Goal: Register for event/course

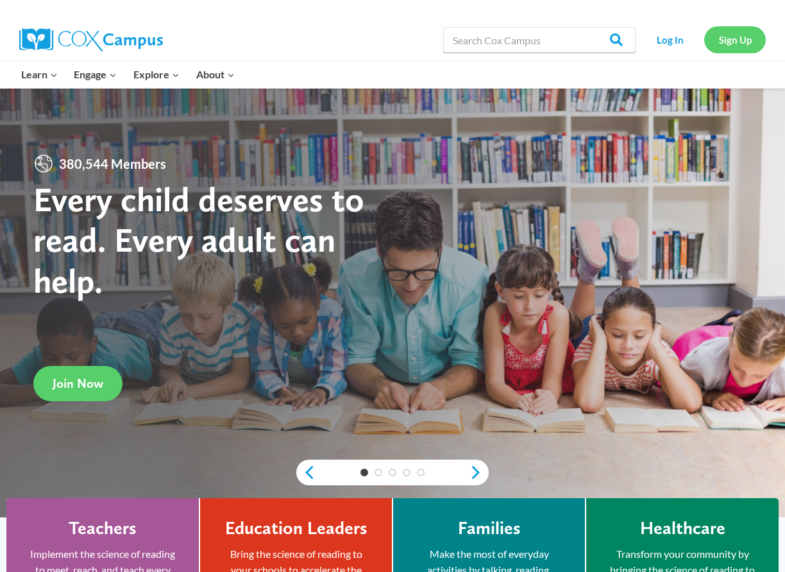
click at [734, 37] on link "Sign Up" at bounding box center [735, 39] width 62 height 26
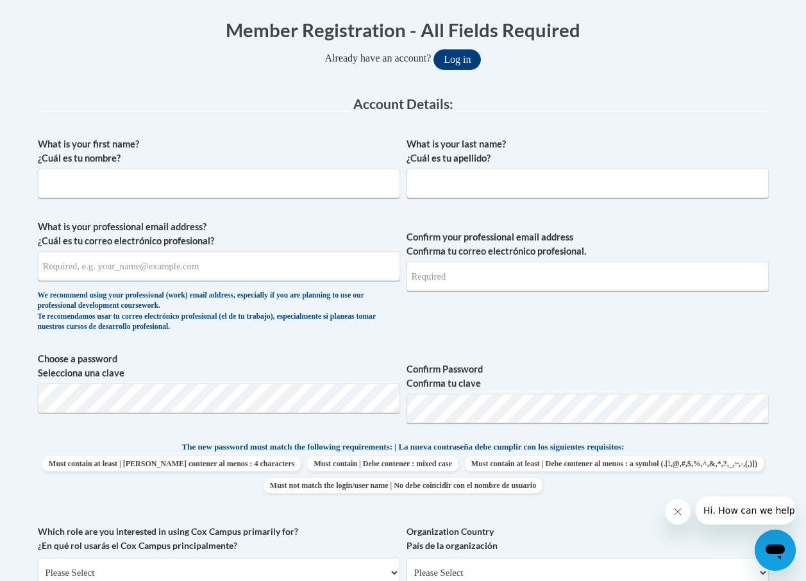
scroll to position [128, 0]
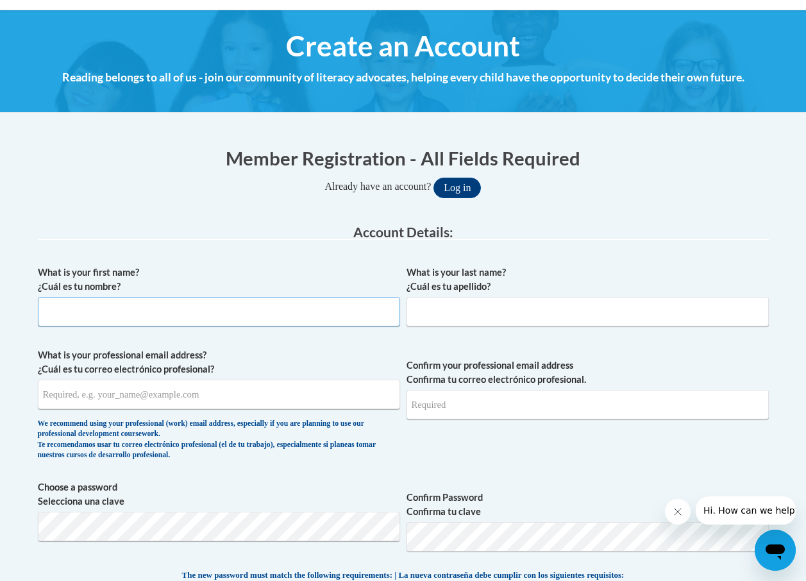
click at [99, 309] on input "What is your first name? ¿Cuál es tu nombre?" at bounding box center [219, 312] width 362 height 30
type input "chelsie"
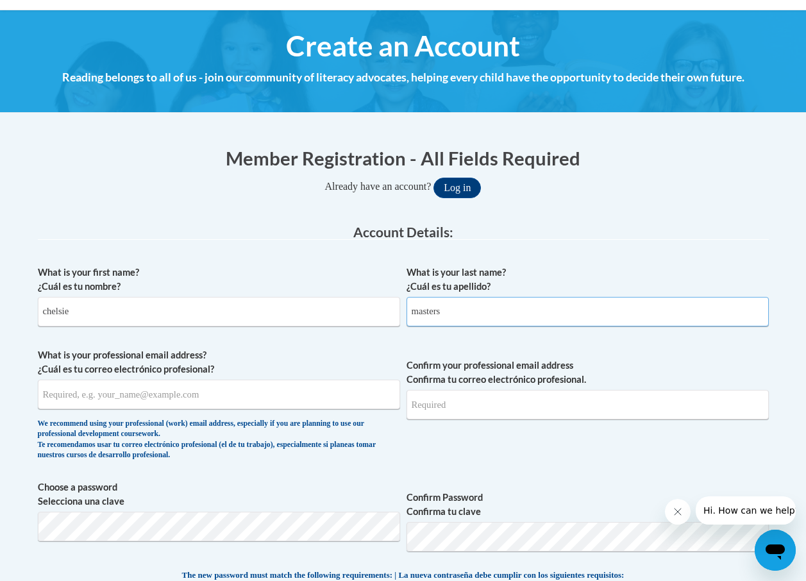
type input "masters"
type input "chelsiemasters21@gmail.com"
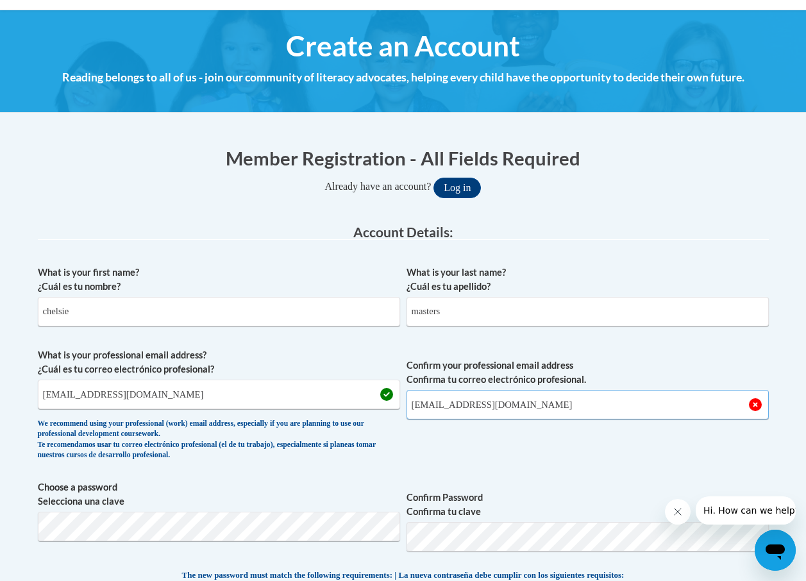
type input "chelsiemasters21@gmail.com"
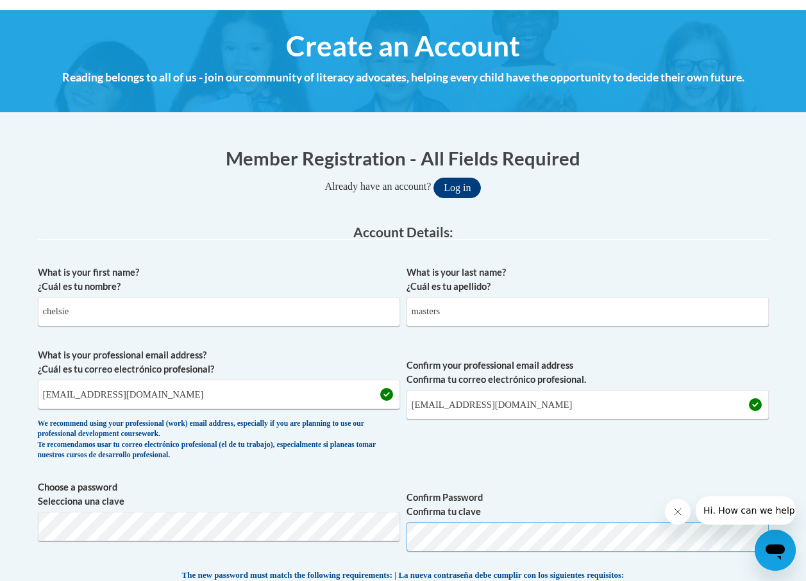
click at [434, 178] on button "Log in" at bounding box center [457, 188] width 47 height 21
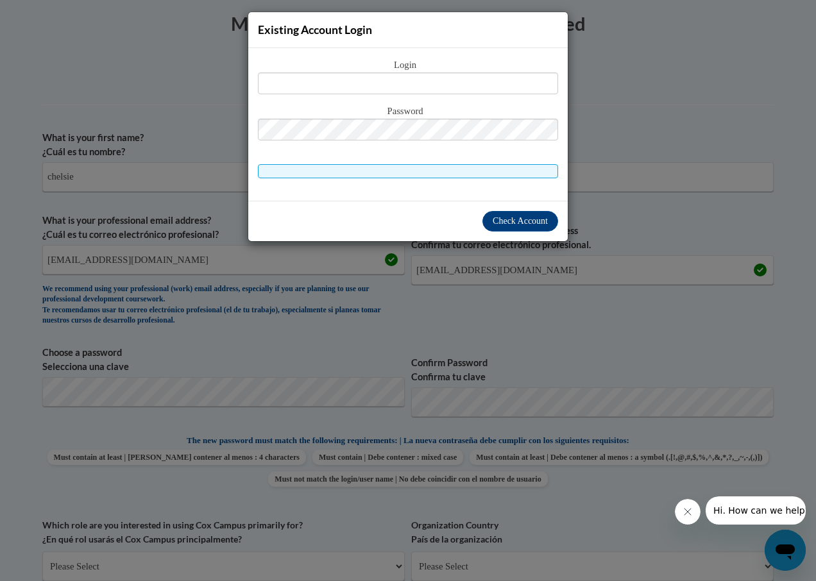
click at [647, 223] on div "Existing Account Login Login Password" at bounding box center [408, 290] width 816 height 581
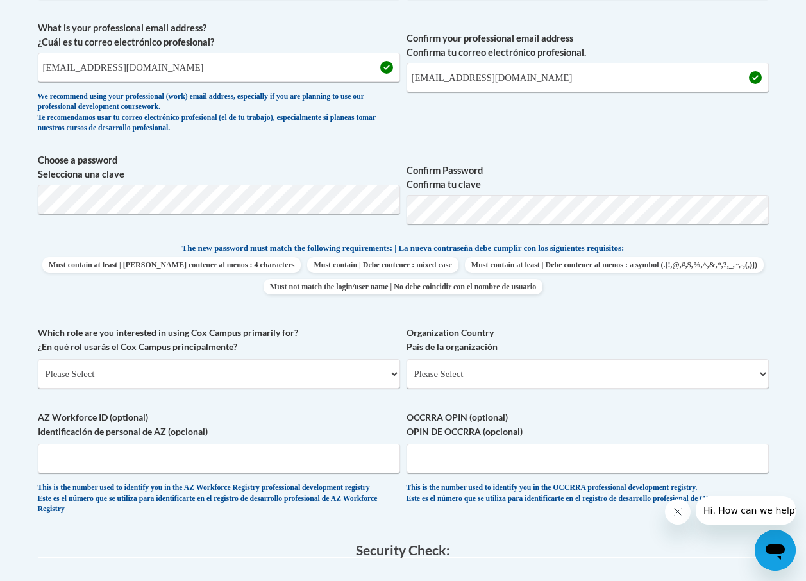
scroll to position [520, 0]
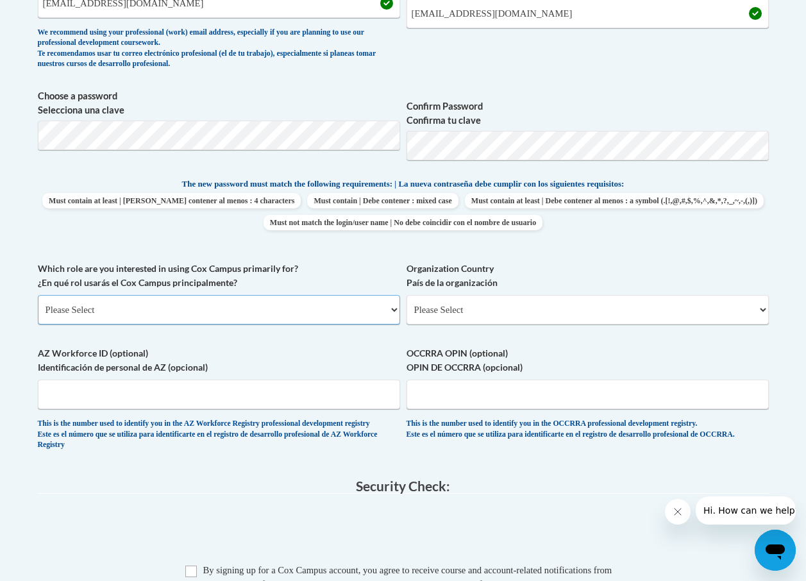
click at [163, 314] on select "Please Select College/University | Colegio/Universidad Community/Nonprofit Part…" at bounding box center [219, 310] width 362 height 30
select select "fbf2d438-af2f-41f8-98f1-81c410e29de3"
click at [38, 295] on select "Please Select College/University | Colegio/Universidad Community/Nonprofit Part…" at bounding box center [219, 310] width 362 height 30
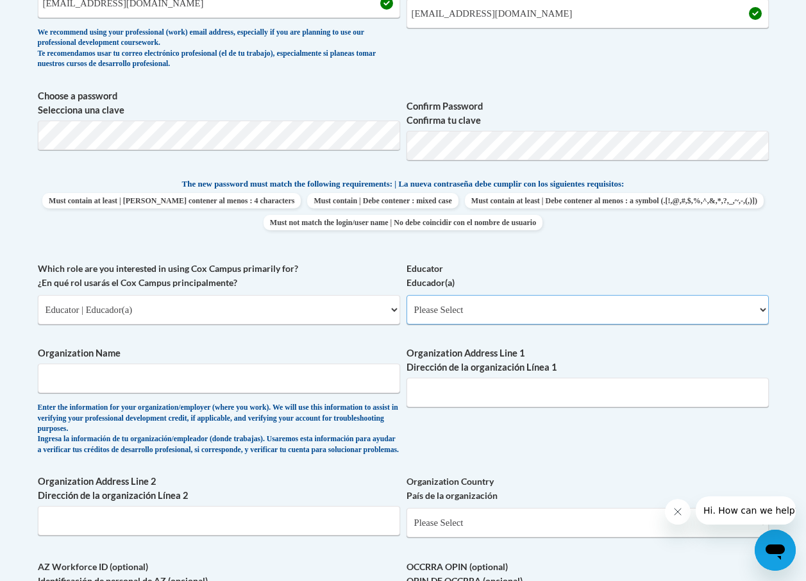
click at [496, 314] on select "Please Select Early Learning/Daycare Teacher/Family Home Care Provider | Maestr…" at bounding box center [588, 310] width 362 height 30
select select "5e2af403-4f2c-4e49-a02f-103e55d7b75b"
click at [407, 295] on select "Please Select Early Learning/Daycare Teacher/Family Home Care Provider | Maestr…" at bounding box center [588, 310] width 362 height 30
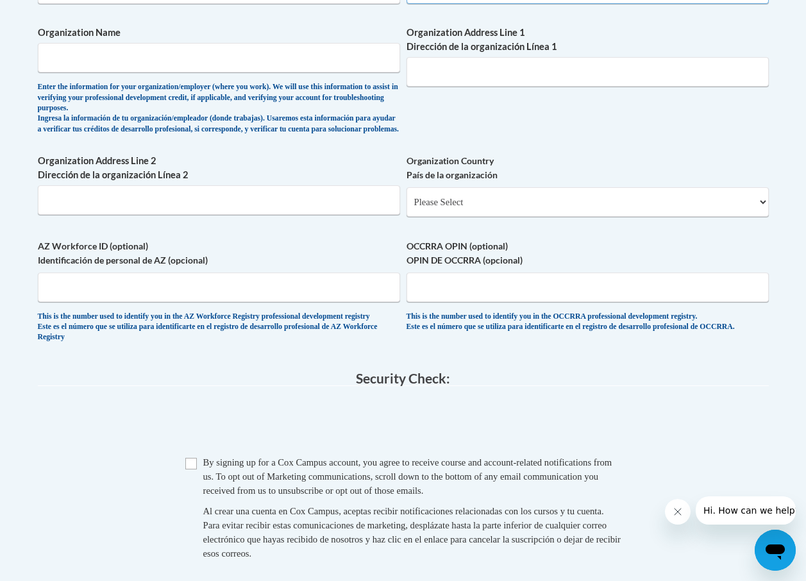
scroll to position [904, 0]
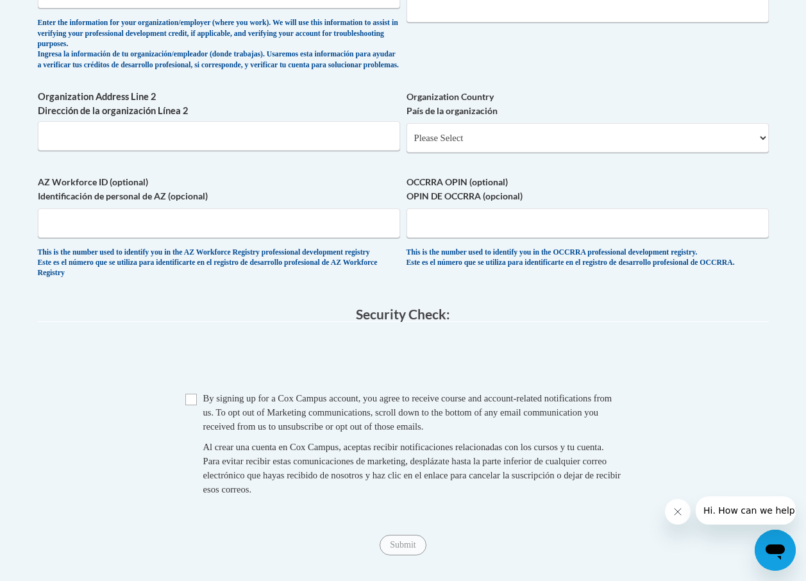
click at [198, 421] on span "Checkbox By signing up for a Cox Campus account, you agree to receive course an…" at bounding box center [403, 450] width 436 height 118
click at [189, 405] on input "Checkbox" at bounding box center [191, 400] width 12 height 12
checkbox input "true"
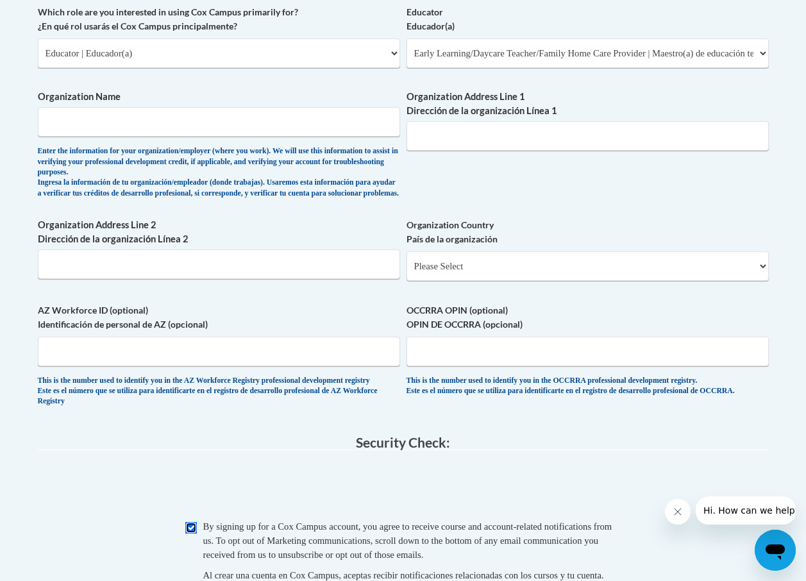
scroll to position [584, 0]
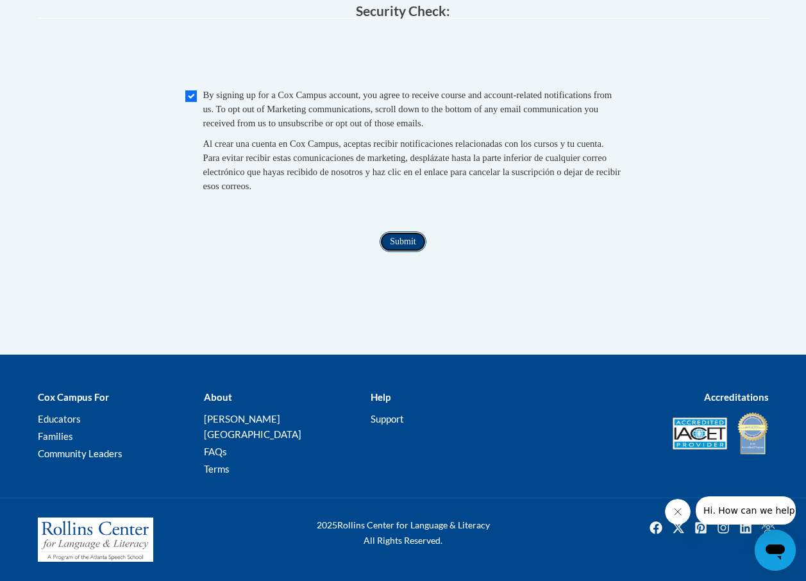
click at [409, 252] on input "Submit" at bounding box center [403, 242] width 46 height 21
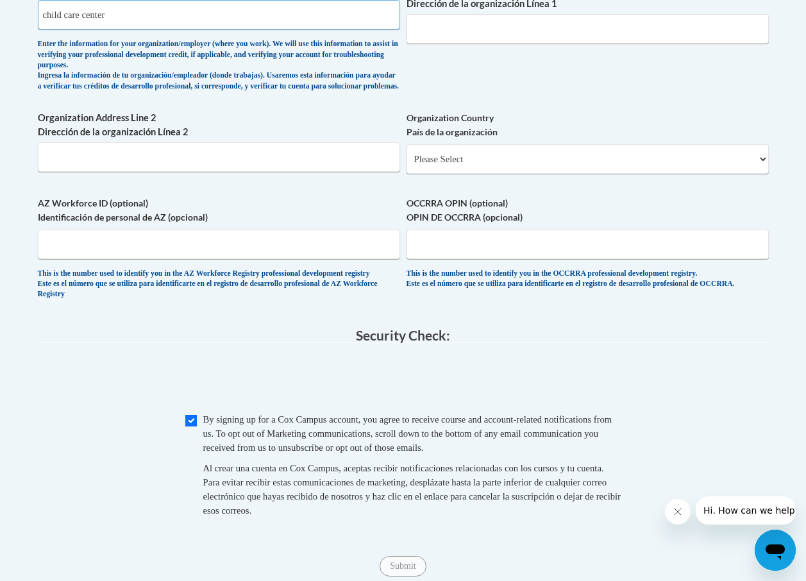
scroll to position [1140, 0]
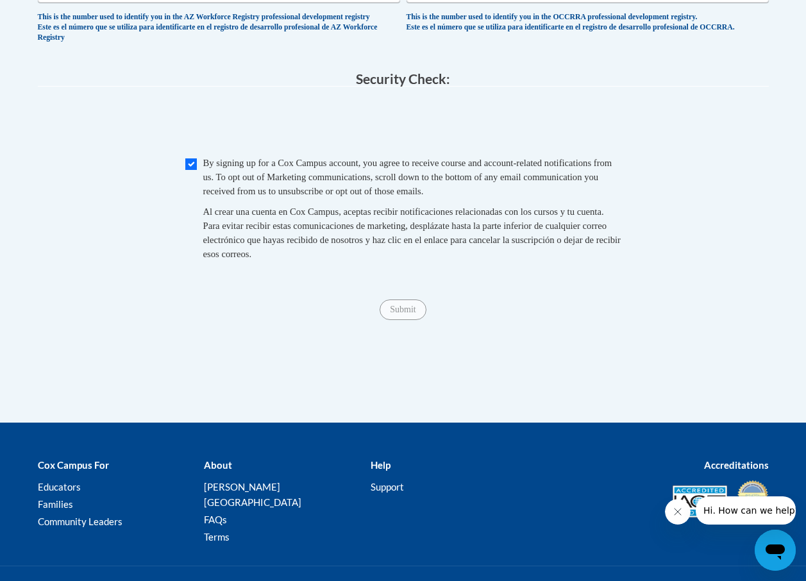
type input "child care center"
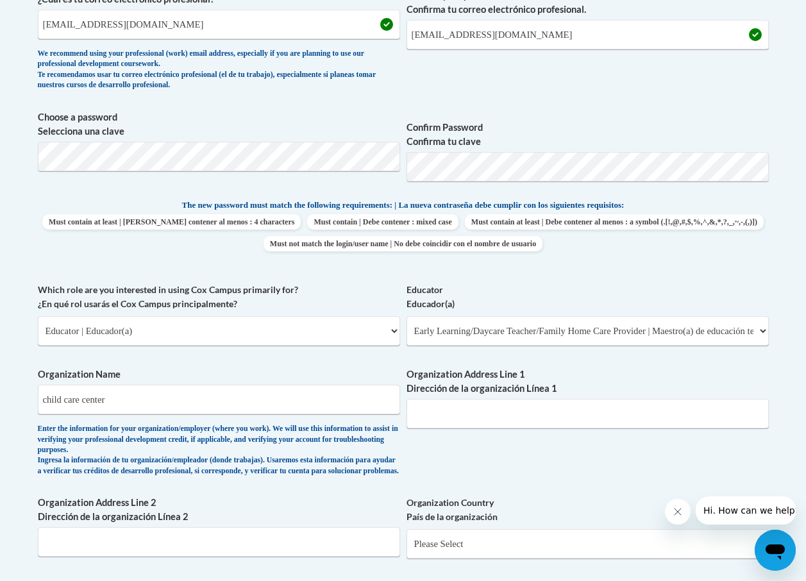
scroll to position [563, 0]
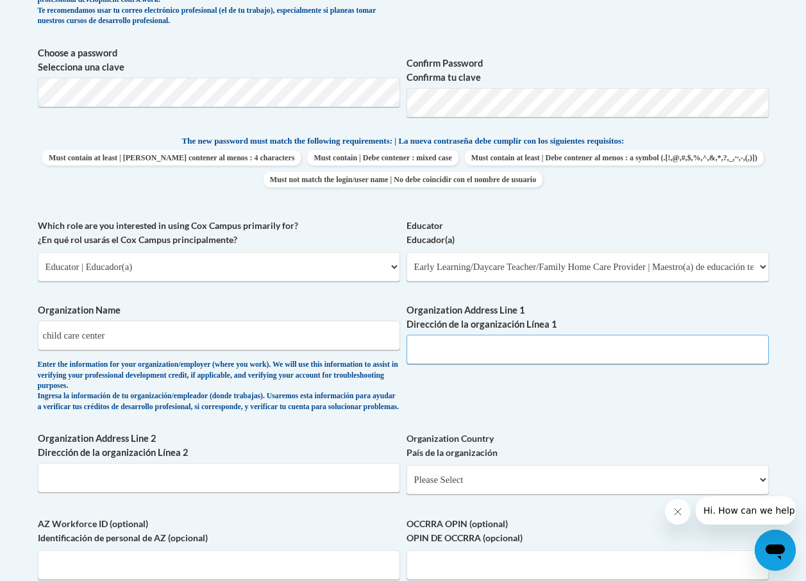
click at [556, 361] on input "Organization Address Line 1 Dirección de la organización Línea 1" at bounding box center [588, 350] width 362 height 30
type input "44 loblolly drive bunker hill w"
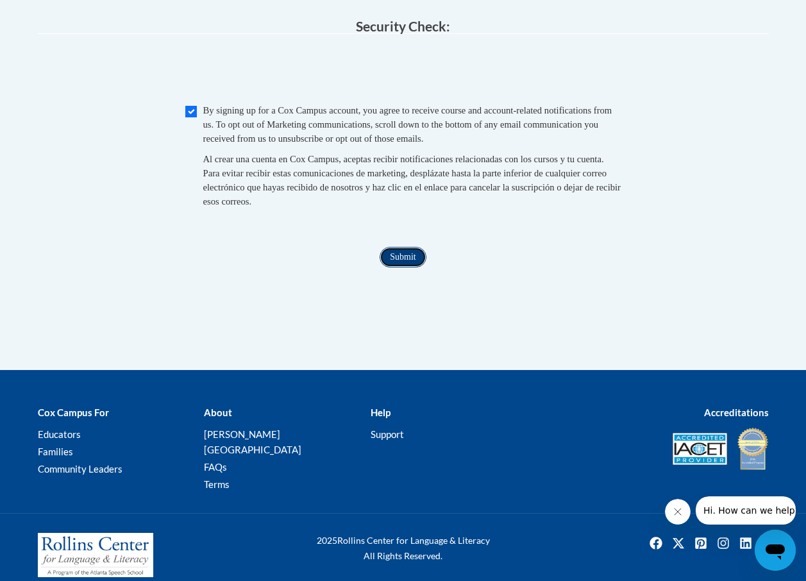
click at [408, 267] on input "Submit" at bounding box center [403, 257] width 46 height 21
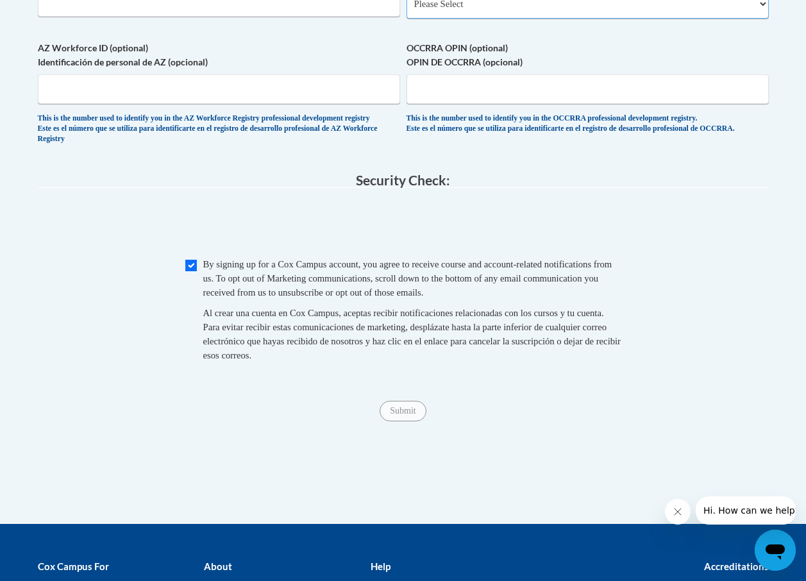
scroll to position [718, 0]
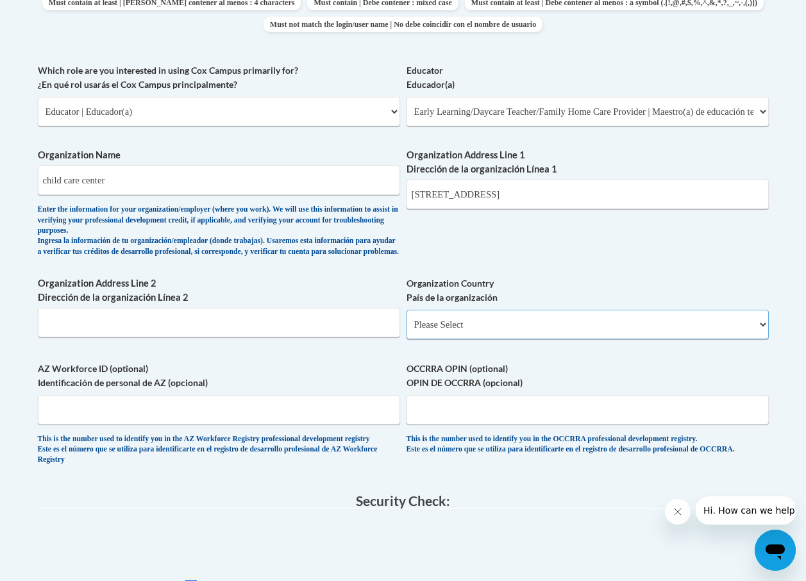
click at [497, 339] on select "Please Select United States | Estados Unidos Outside of the United States | Fue…" at bounding box center [588, 325] width 362 height 30
select select "ad49bcad-a171-4b2e-b99c-48b446064914"
click at [407, 320] on select "Please Select United States | Estados Unidos Outside of the United States | Fue…" at bounding box center [588, 325] width 362 height 30
select select
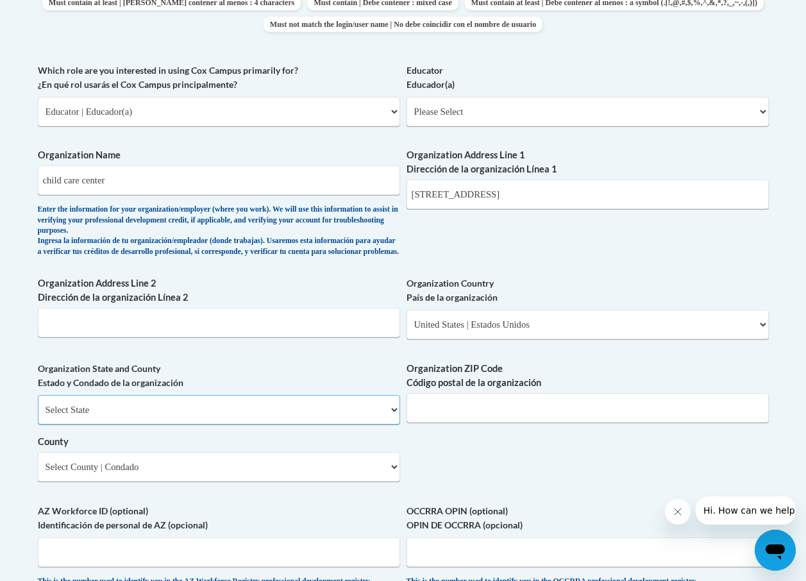
click at [203, 414] on select "Select State Alabama Alaska Arizona Arkansas California Colorado Connecticut De…" at bounding box center [219, 410] width 362 height 30
select select "West Virginia"
click at [38, 405] on select "Select State Alabama Alaska Arizona Arkansas California Colorado Connecticut De…" at bounding box center [219, 410] width 362 height 30
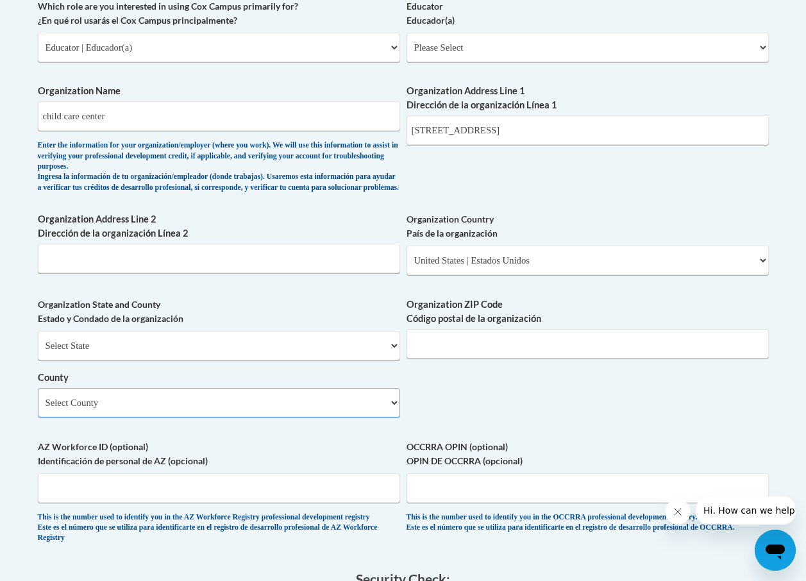
click at [335, 411] on select "Select County Barbour Berkeley Boone Braxton Brooke Cabell Calhoun Clay Doddrid…" at bounding box center [219, 403] width 362 height 30
select select "Berkeley"
click at [38, 398] on select "Select County Barbour Berkeley Boone Braxton Brooke Cabell Calhoun Clay Doddrid…" at bounding box center [219, 403] width 362 height 30
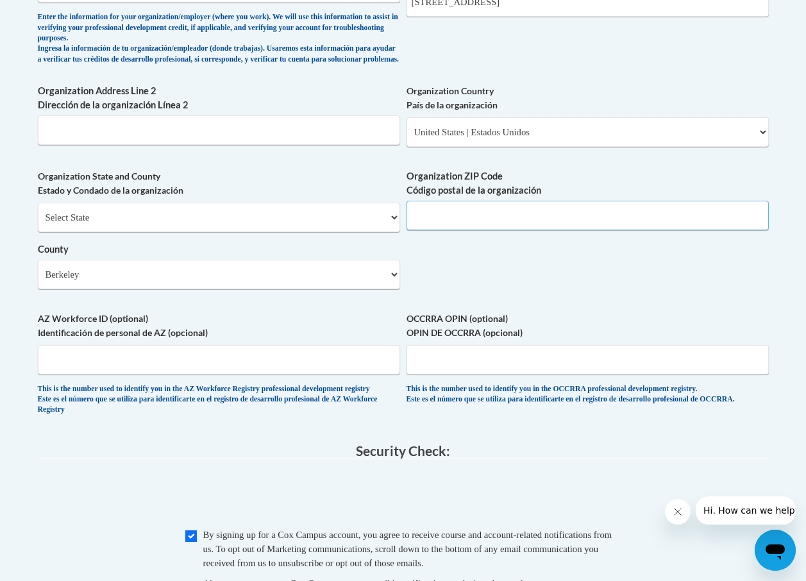
click at [497, 230] on input "Organization ZIP Code Código postal de la organización" at bounding box center [588, 216] width 362 height 30
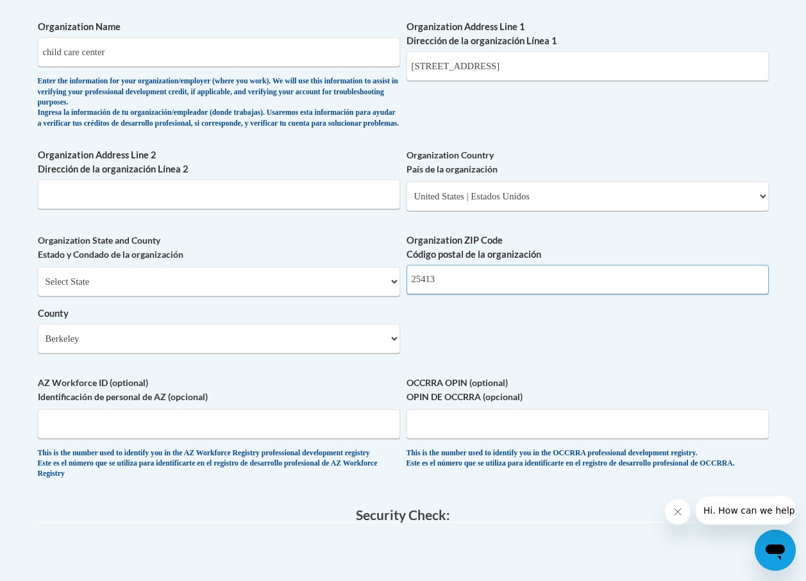
type input "25413"
drag, startPoint x: 199, startPoint y: 201, endPoint x: 210, endPoint y: 203, distance: 11.2
click at [198, 201] on input "Organization Address Line 2 Dirección de la organización Línea 2" at bounding box center [219, 195] width 362 height 30
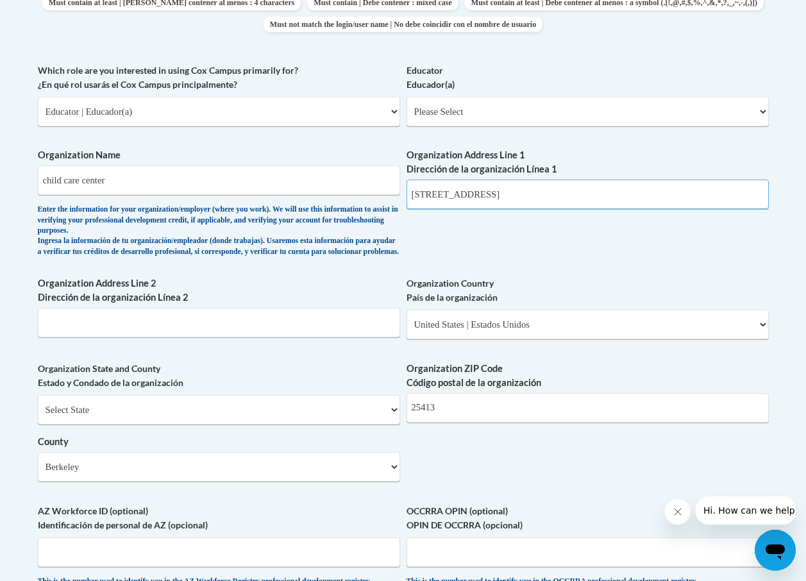
click at [573, 189] on input "44 loblolly drive bunker hill w" at bounding box center [588, 195] width 362 height 30
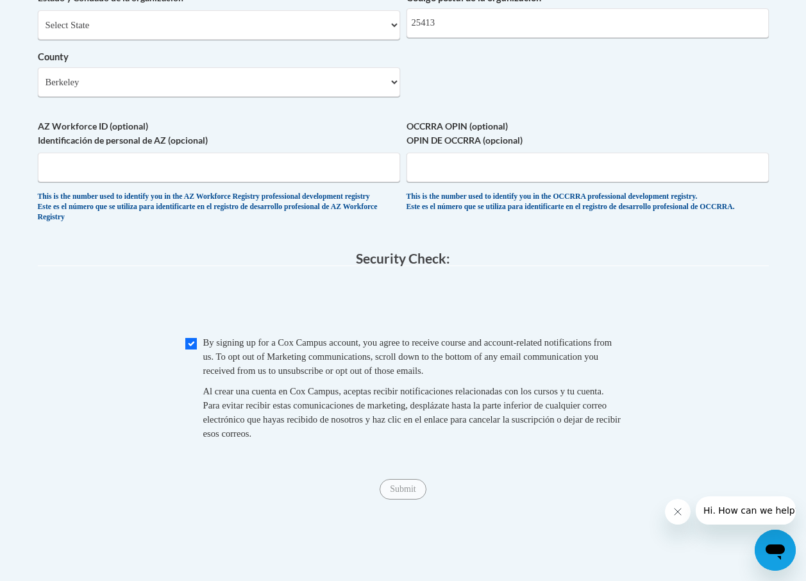
scroll to position [910, 0]
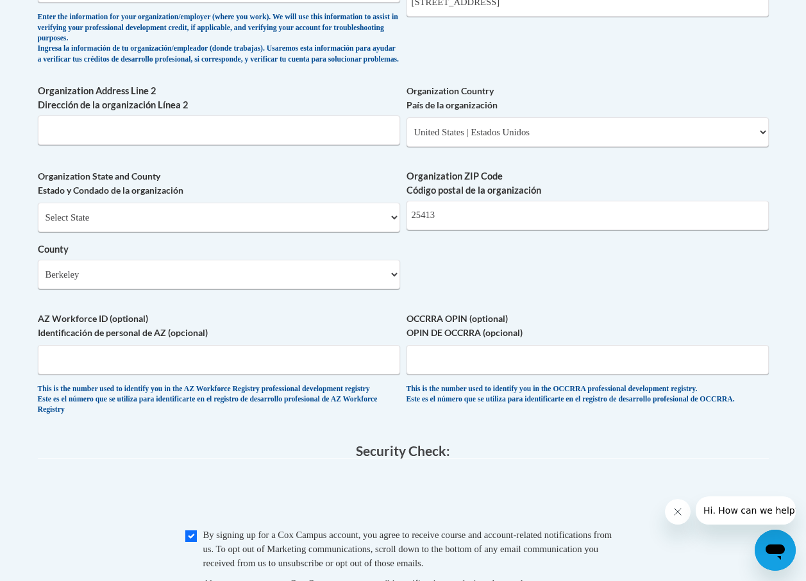
click at [464, 340] on label "OCCRRA OPIN (optional) OPIN DE OCCRRA (opcional)" at bounding box center [588, 326] width 362 height 28
click at [464, 348] on input "OCCRRA OPIN (optional) OPIN DE OCCRRA (opcional)" at bounding box center [588, 360] width 362 height 30
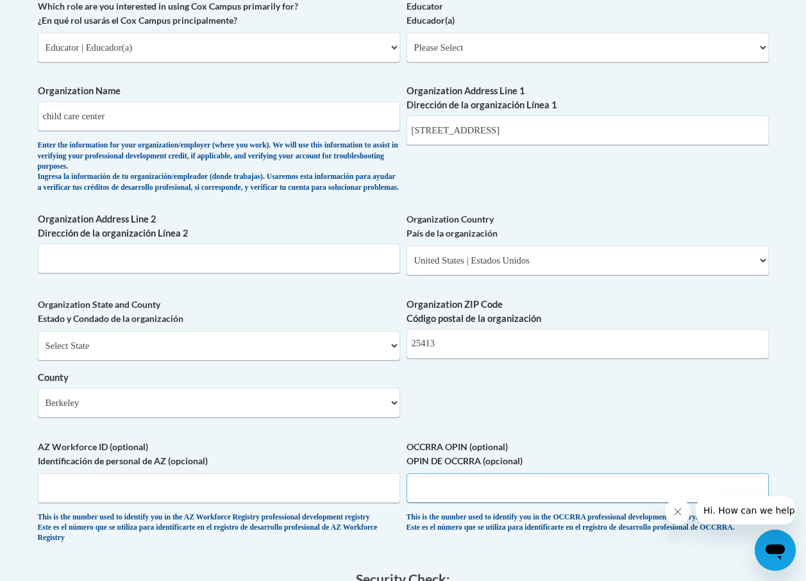
scroll to position [654, 0]
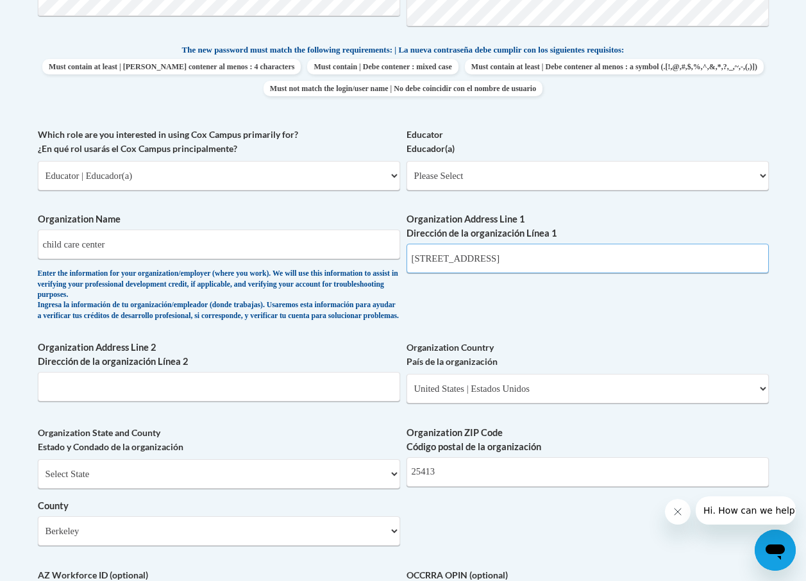
click at [532, 260] on input "44 loblolly drive" at bounding box center [588, 259] width 362 height 30
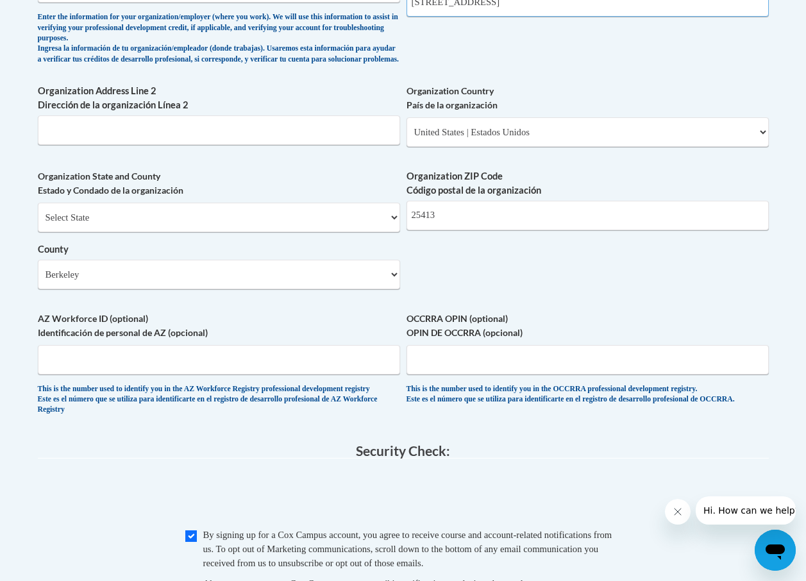
scroll to position [1167, 0]
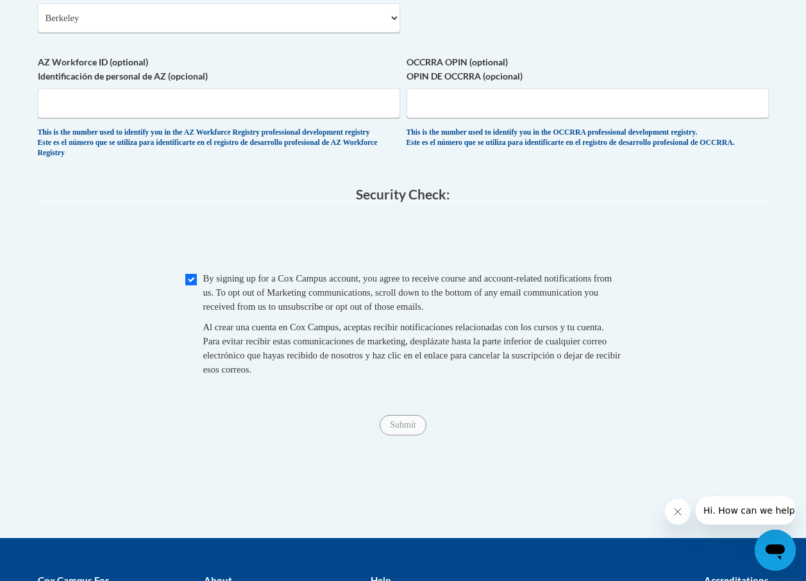
type input "44 loblolly drive bunker hill wv 25413"
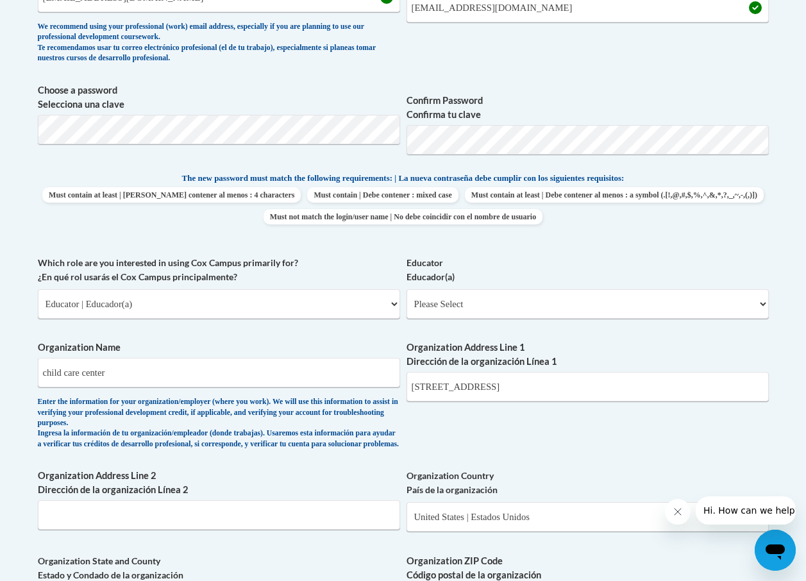
scroll to position [397, 0]
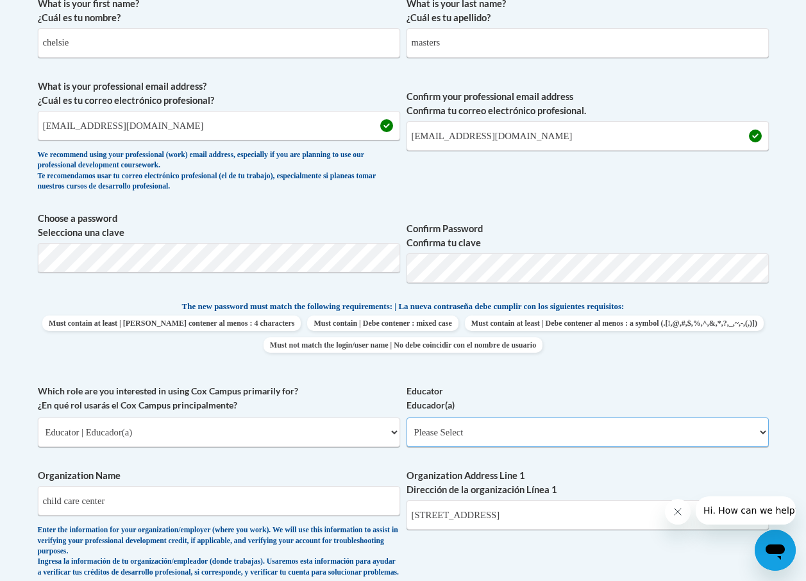
click at [584, 430] on select "Please Select Early Learning/Daycare Teacher/Family Home Care Provider | Maestr…" at bounding box center [588, 433] width 362 height 30
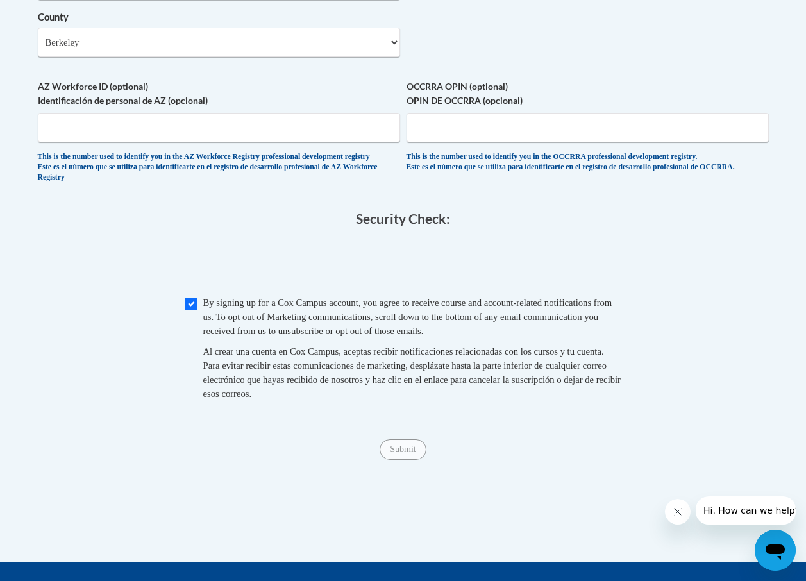
click at [293, 278] on span at bounding box center [403, 264] width 731 height 50
click at [410, 460] on input "Submit" at bounding box center [403, 449] width 46 height 21
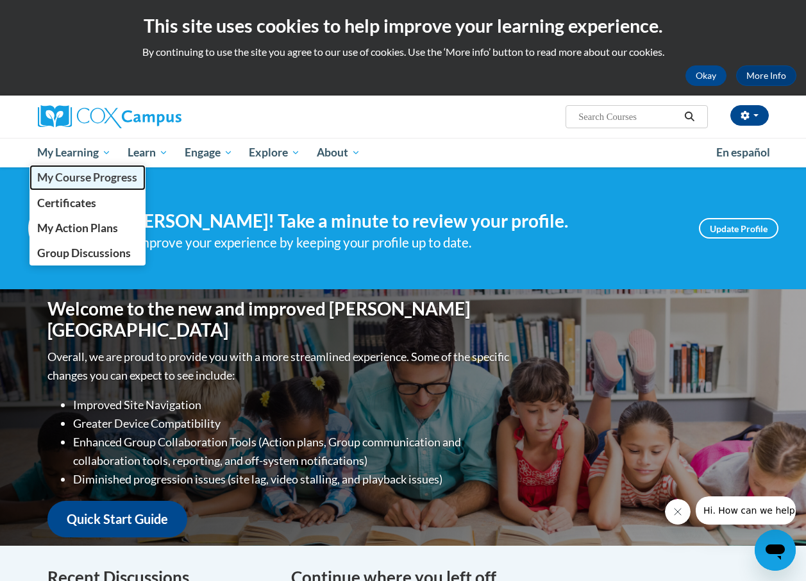
click at [92, 175] on span "My Course Progress" at bounding box center [87, 177] width 100 height 13
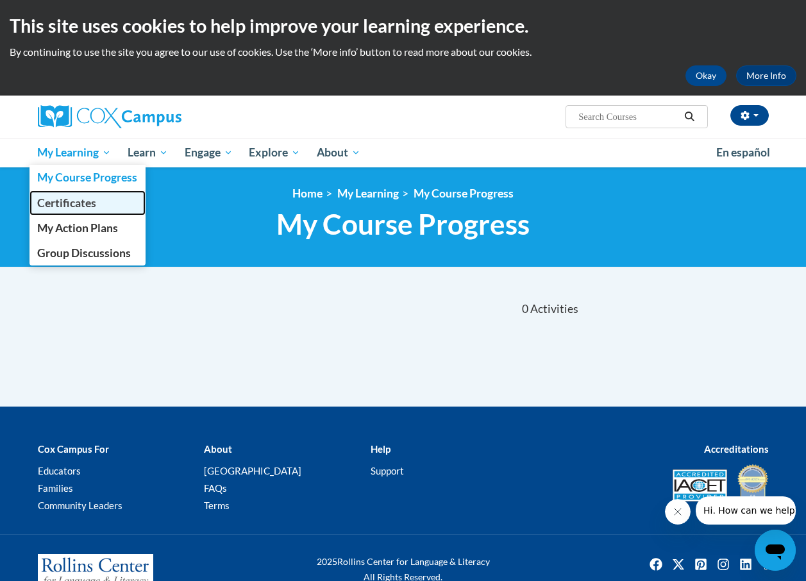
click at [71, 204] on span "Certificates" at bounding box center [66, 202] width 59 height 13
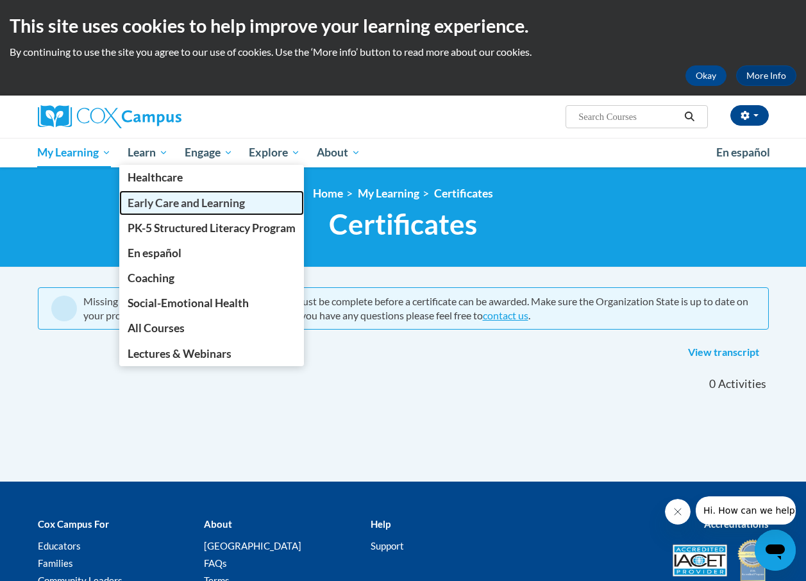
click at [160, 202] on span "Early Care and Learning" at bounding box center [186, 202] width 117 height 13
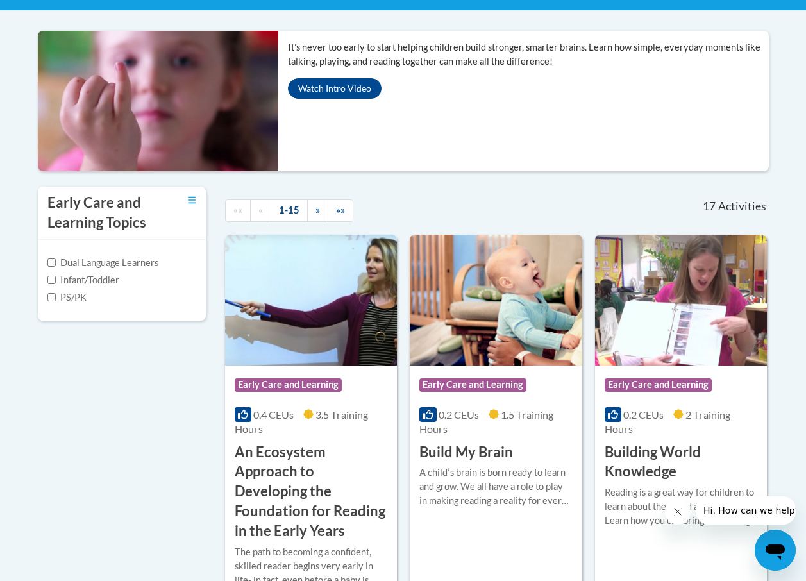
scroll to position [385, 0]
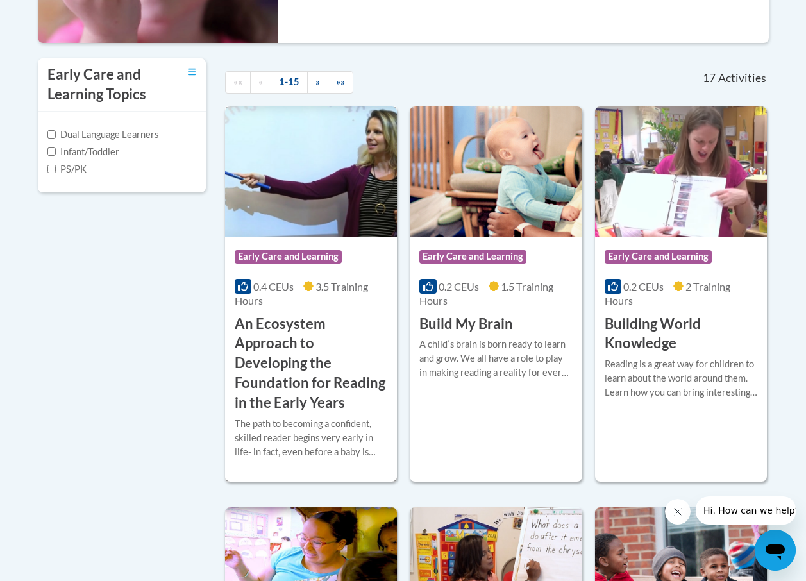
click at [266, 354] on h3 "An Ecosystem Approach to Developing the Foundation for Reading in the Early Yea…" at bounding box center [311, 363] width 153 height 99
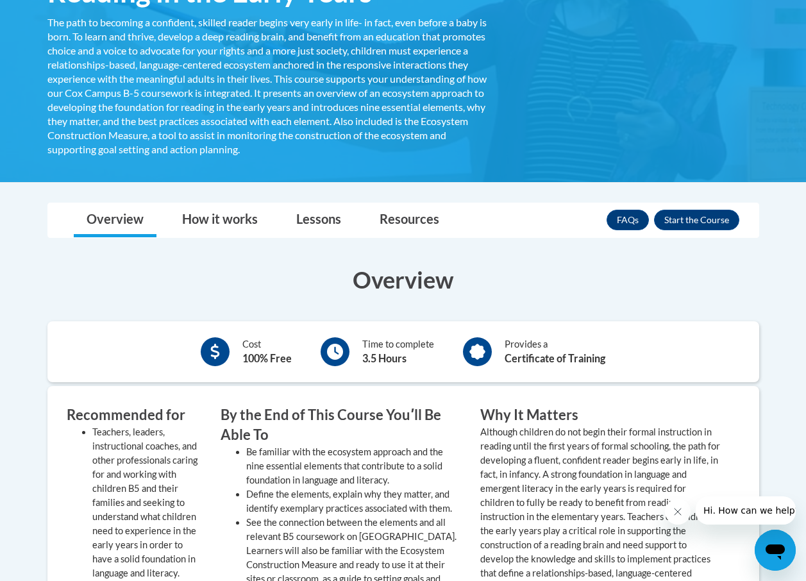
scroll to position [257, 0]
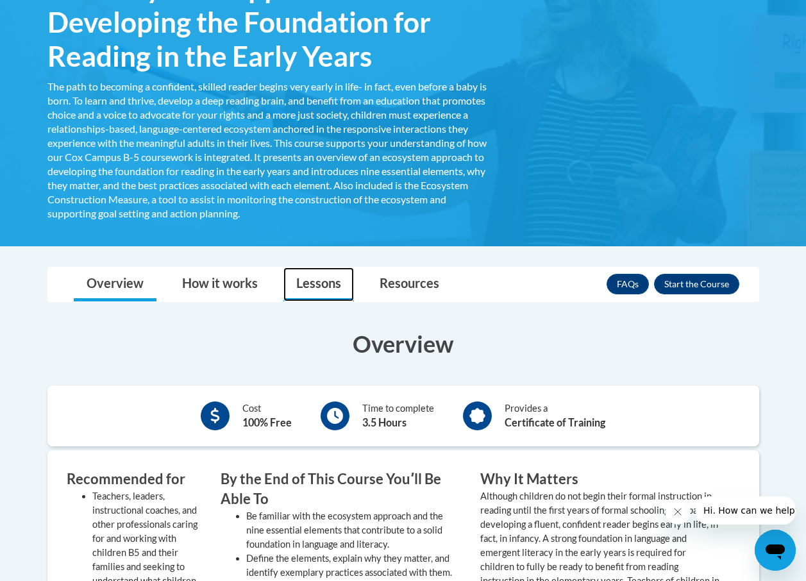
click at [306, 288] on link "Lessons" at bounding box center [319, 284] width 71 height 34
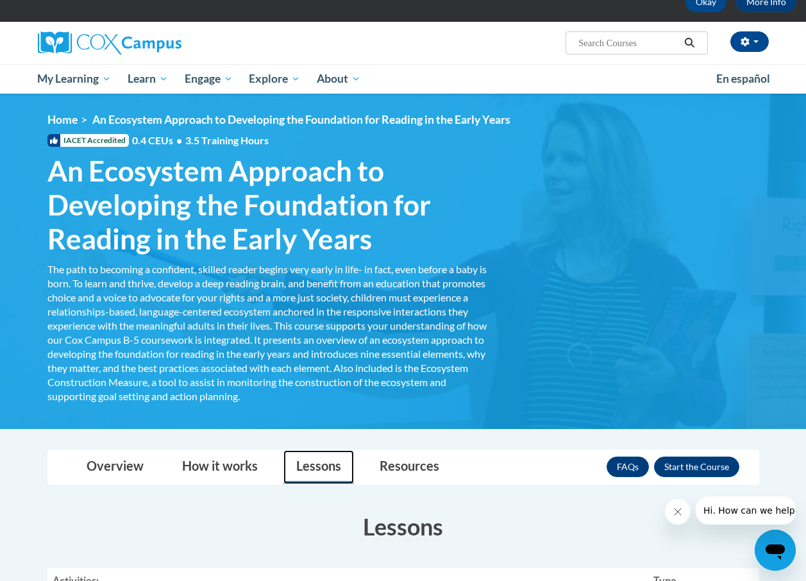
scroll to position [202, 0]
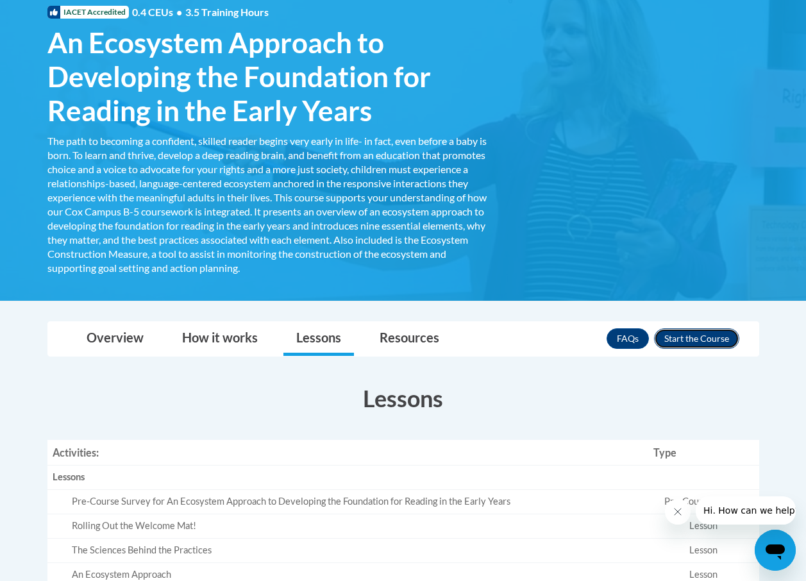
click at [702, 335] on button "Enroll" at bounding box center [696, 338] width 85 height 21
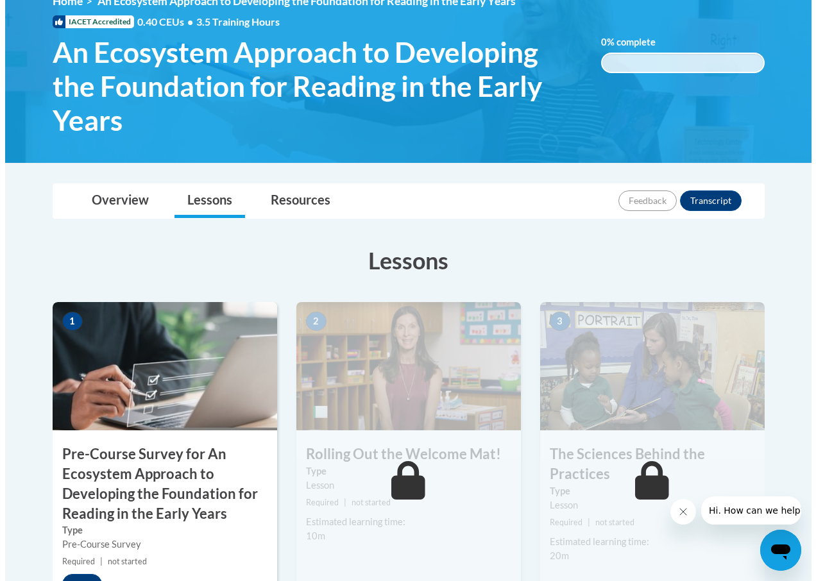
scroll to position [321, 0]
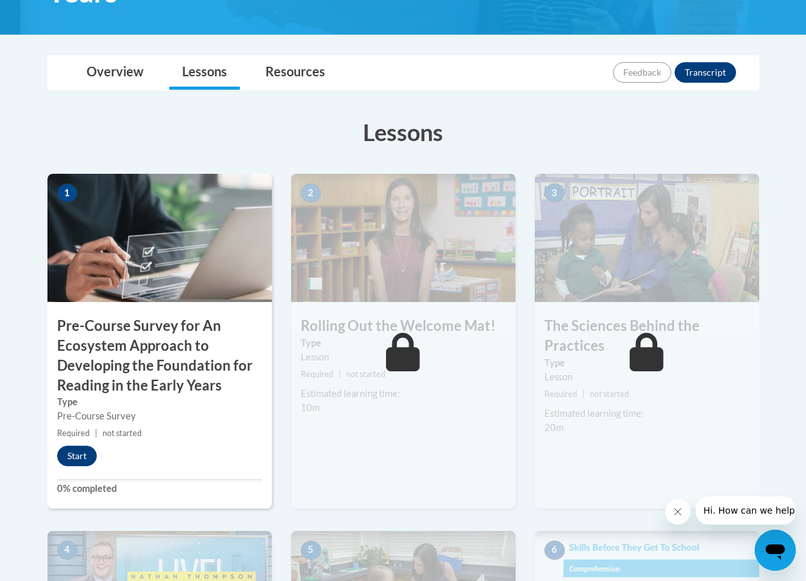
click at [117, 341] on h3 "Pre-Course Survey for An Ecosystem Approach to Developing the Foundation for Re…" at bounding box center [159, 355] width 225 height 79
click at [70, 199] on span "1" at bounding box center [67, 192] width 21 height 19
click at [77, 458] on button "Start" at bounding box center [77, 456] width 40 height 21
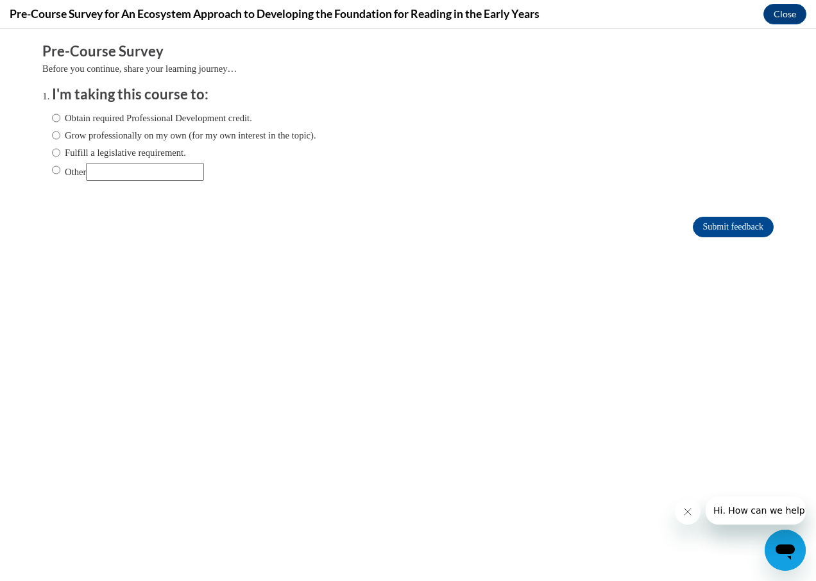
scroll to position [0, 0]
click at [52, 135] on input "Grow professionally on my own (for my own interest in the topic)." at bounding box center [56, 135] width 8 height 14
radio input "true"
click at [55, 117] on label "Obtain required Professional Development credit." at bounding box center [152, 118] width 200 height 14
click at [55, 117] on input "Obtain required Professional Development credit." at bounding box center [56, 118] width 8 height 14
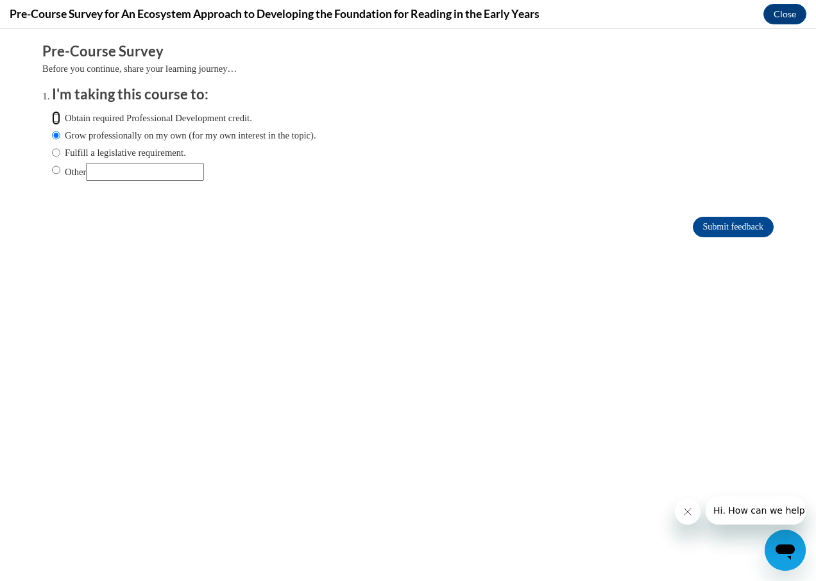
radio input "true"
click at [751, 229] on input "Submit feedback" at bounding box center [733, 227] width 81 height 21
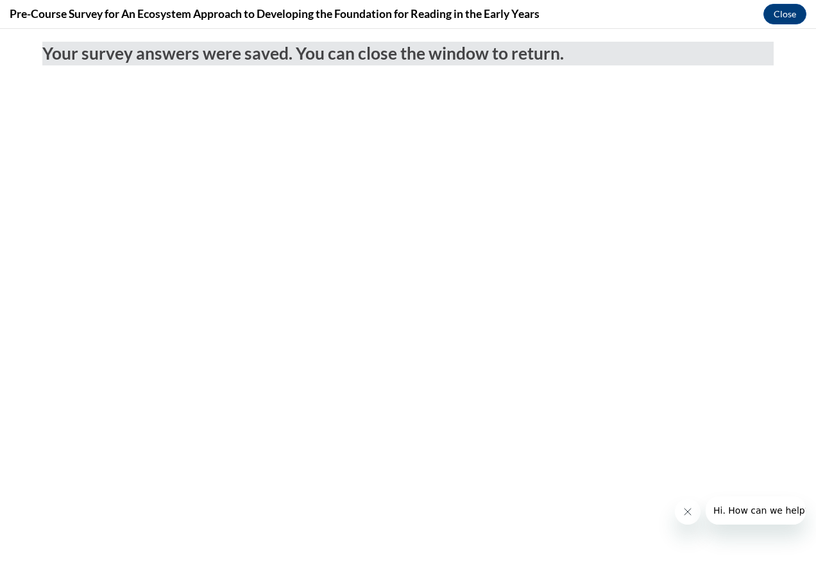
click at [686, 509] on icon "Close message from company" at bounding box center [687, 512] width 10 height 10
click at [773, 13] on button "Close" at bounding box center [784, 14] width 43 height 21
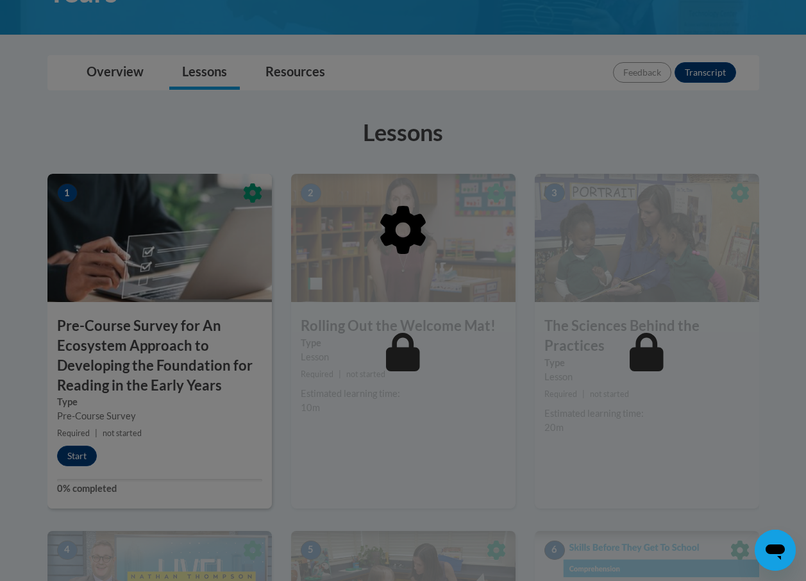
click div
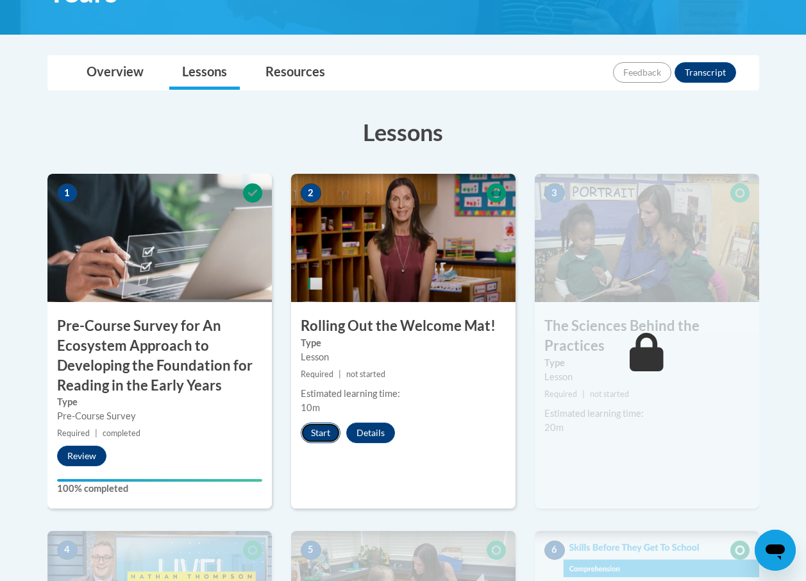
click button "Start"
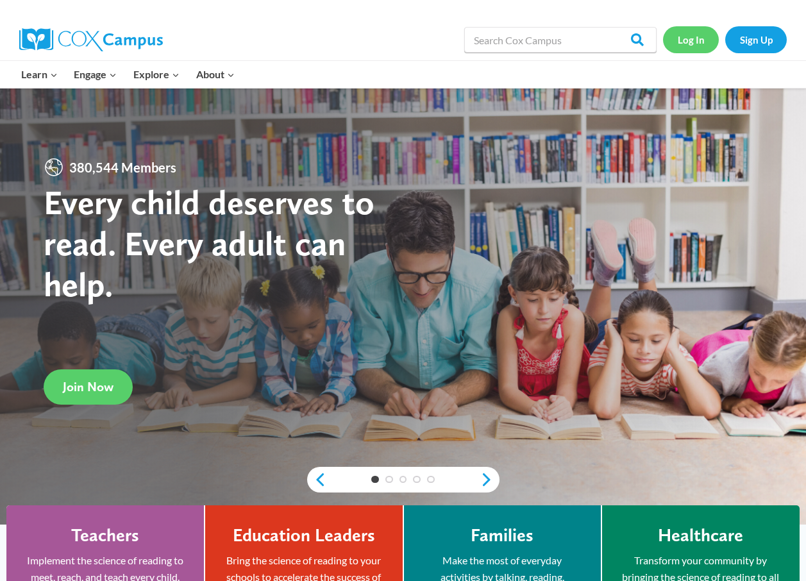
click at [697, 42] on link "Log In" at bounding box center [691, 39] width 56 height 26
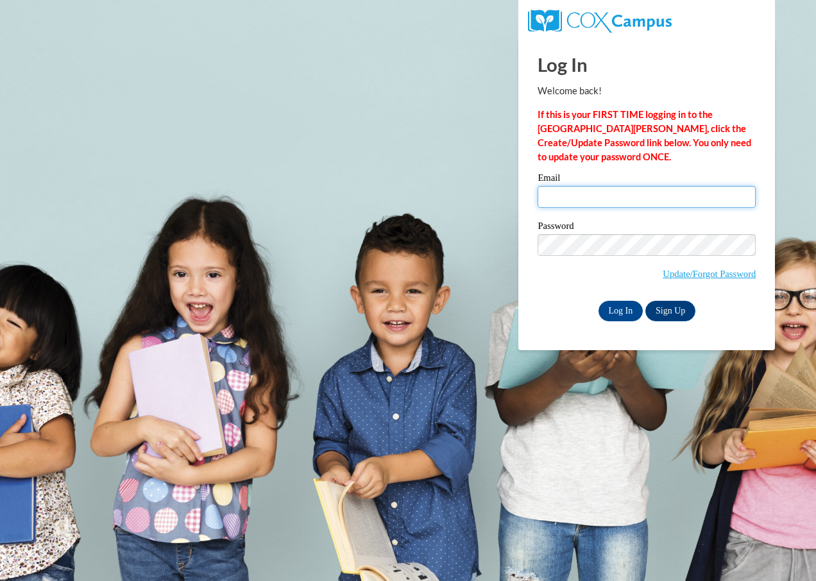
click at [561, 203] on input "Email" at bounding box center [647, 197] width 218 height 22
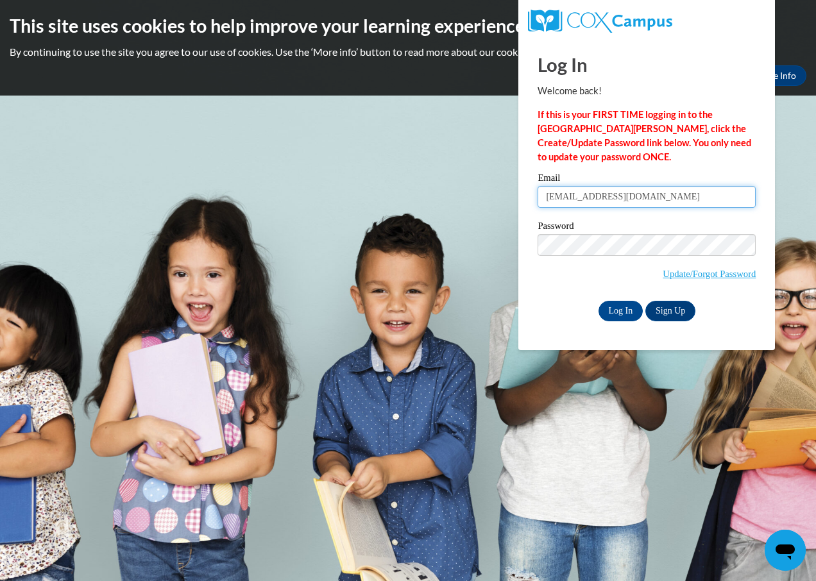
type input "[EMAIL_ADDRESS][DOMAIN_NAME]"
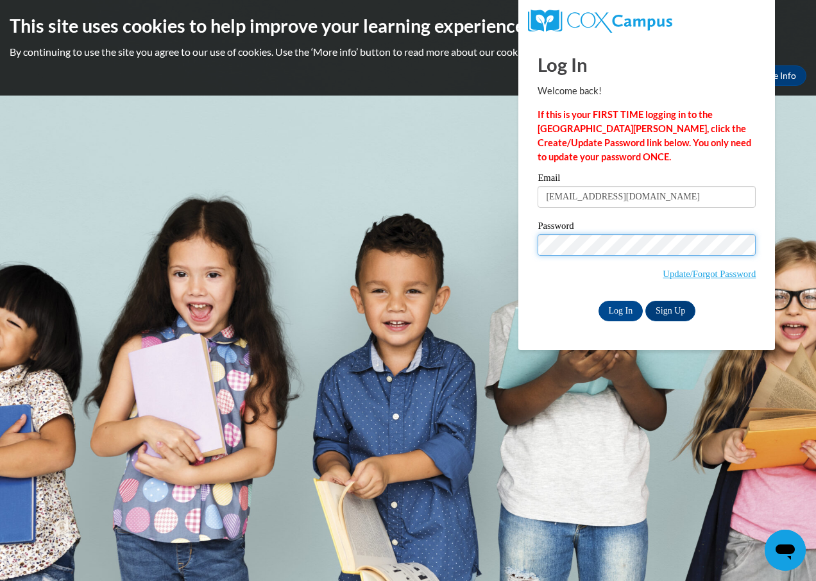
click at [598, 301] on input "Log In" at bounding box center [620, 311] width 45 height 21
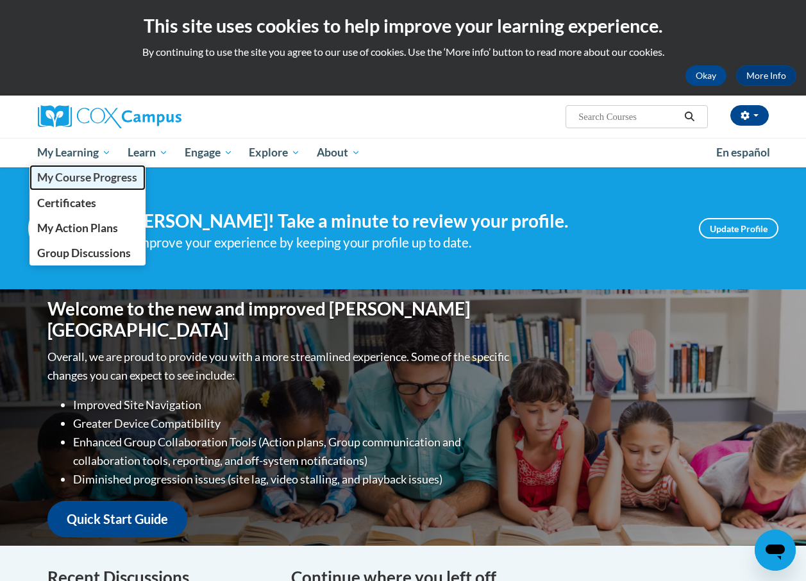
click at [88, 180] on span "My Course Progress" at bounding box center [87, 177] width 100 height 13
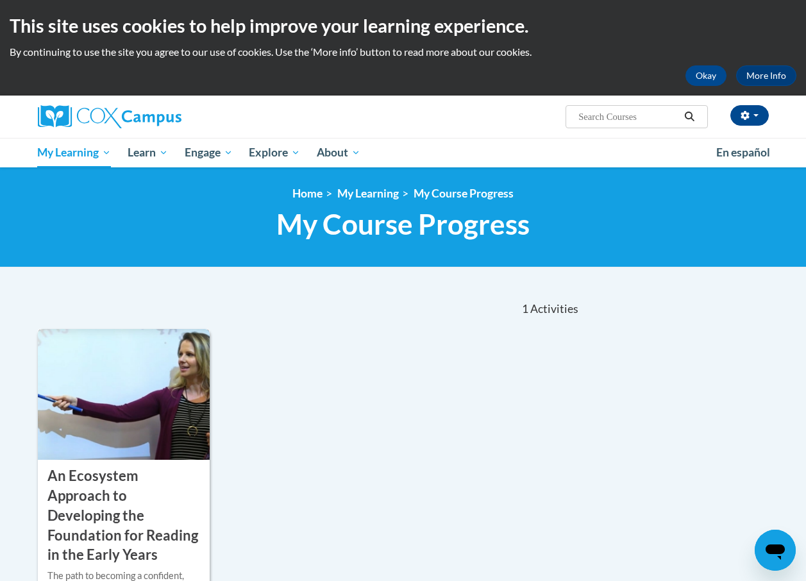
click at [119, 510] on h3 "An Ecosystem Approach to Developing the Foundation for Reading in the Early Yea…" at bounding box center [123, 515] width 153 height 99
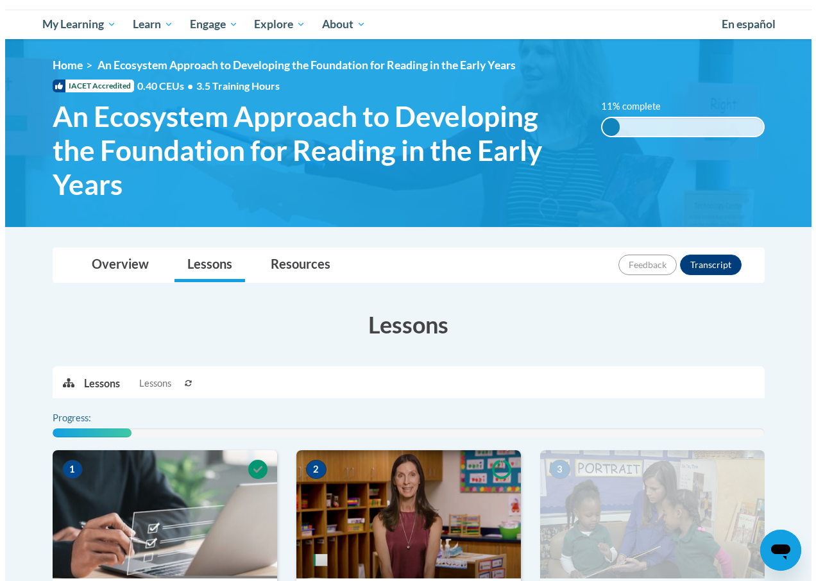
scroll to position [385, 0]
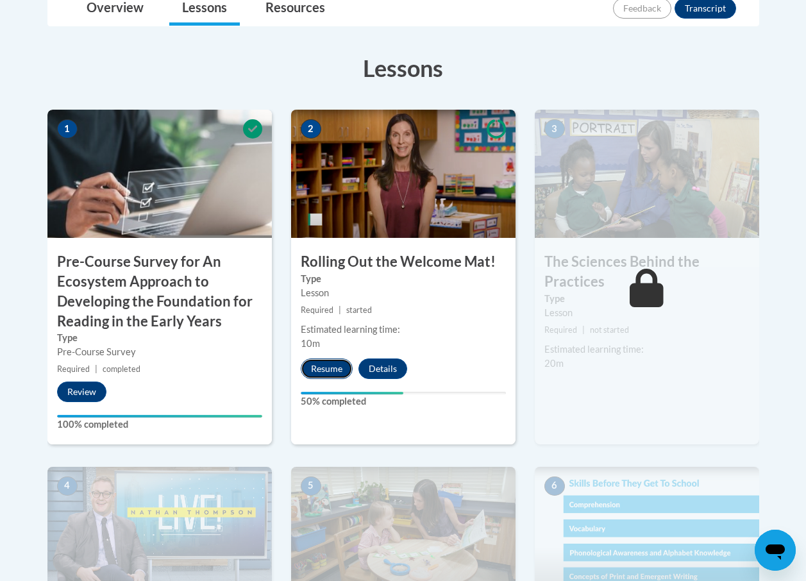
click at [325, 366] on button "Resume" at bounding box center [327, 369] width 52 height 21
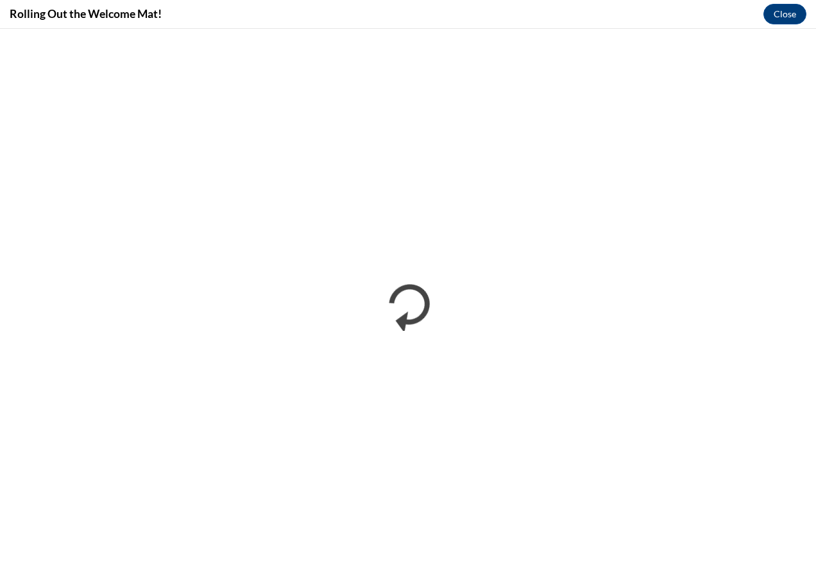
scroll to position [0, 0]
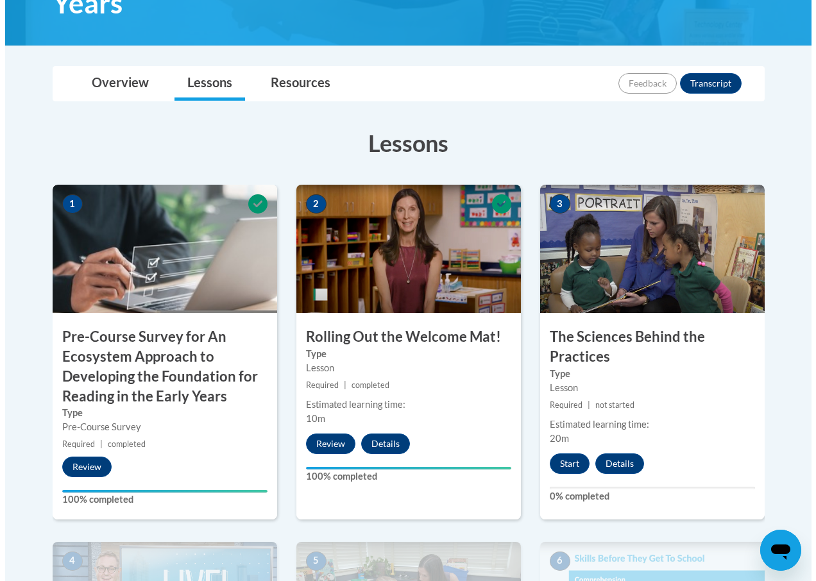
scroll to position [374, 0]
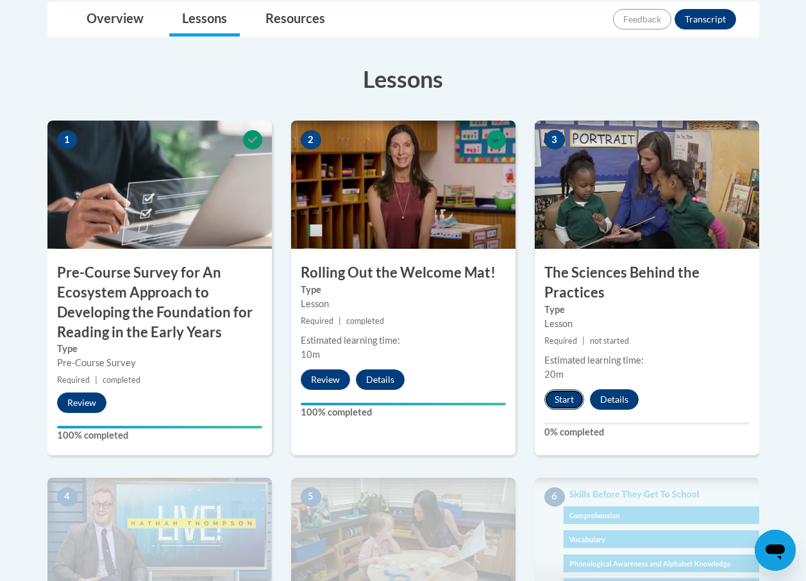
click at [568, 402] on button "Start" at bounding box center [565, 399] width 40 height 21
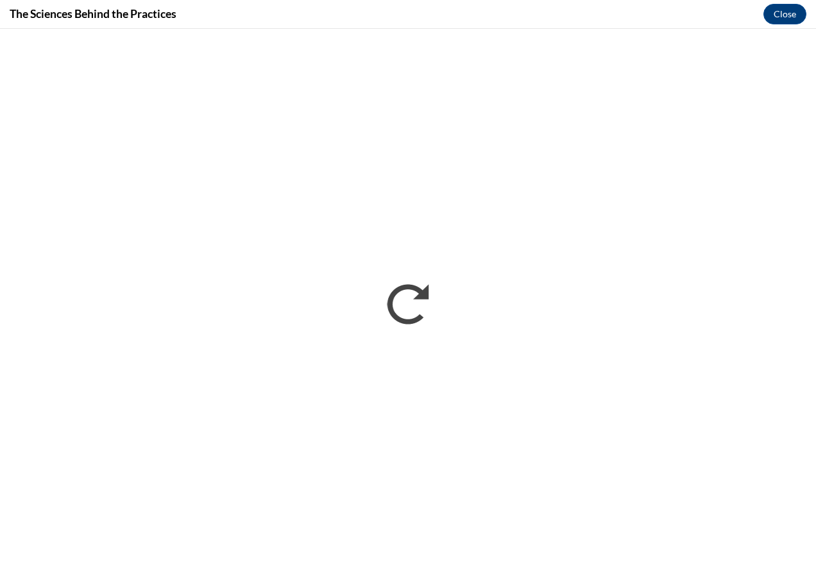
scroll to position [0, 0]
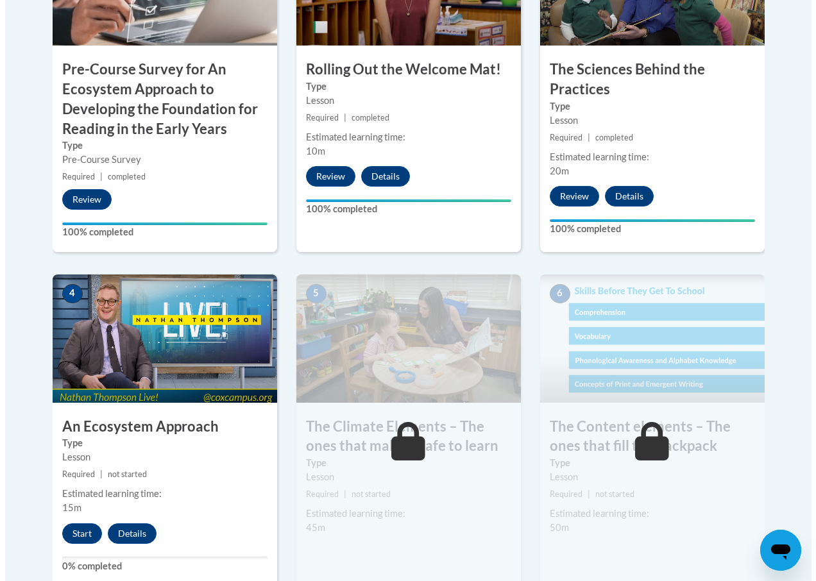
scroll to position [706, 0]
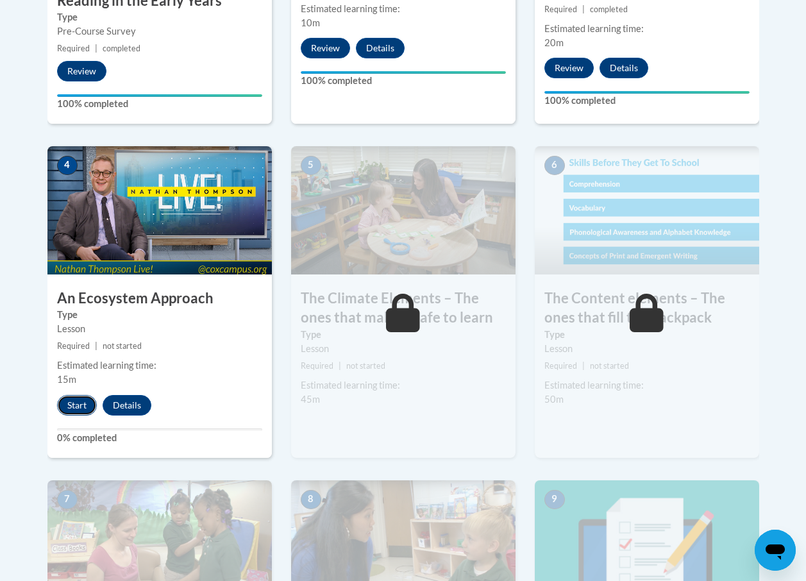
click at [72, 405] on button "Start" at bounding box center [77, 405] width 40 height 21
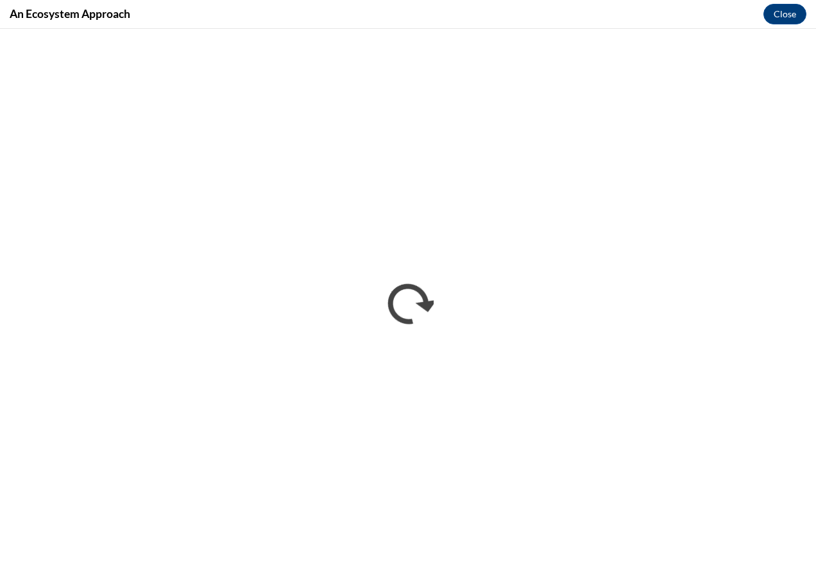
scroll to position [0, 0]
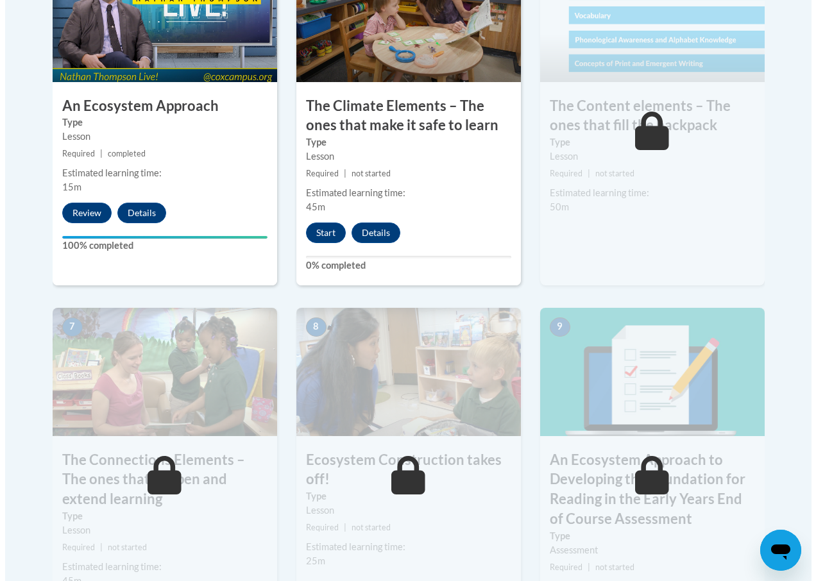
scroll to position [834, 0]
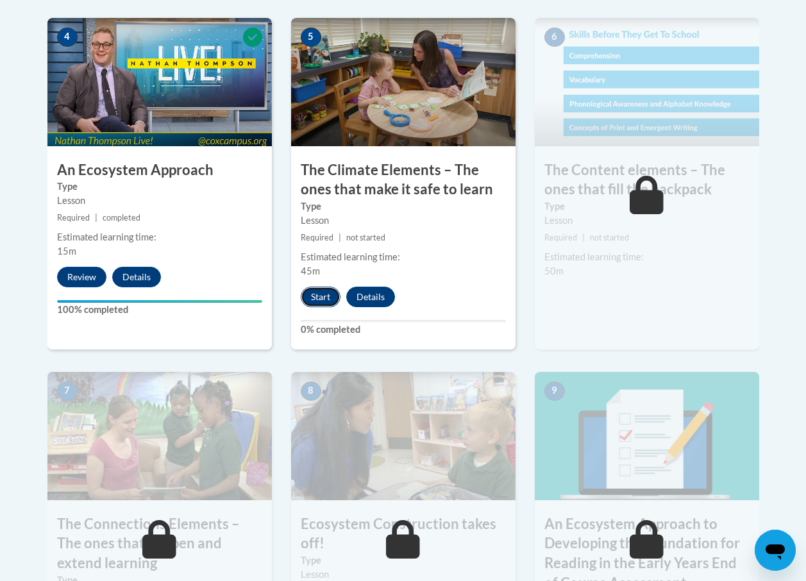
click at [325, 297] on button "Start" at bounding box center [321, 297] width 40 height 21
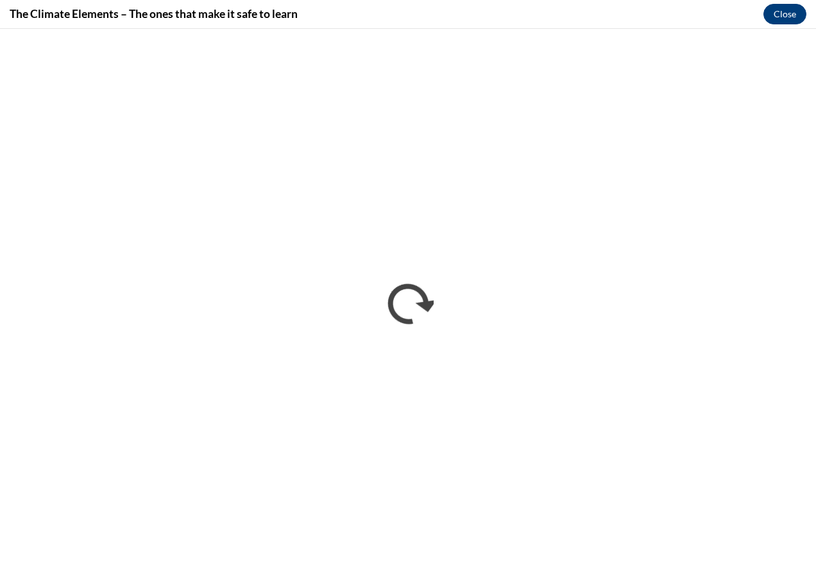
scroll to position [0, 0]
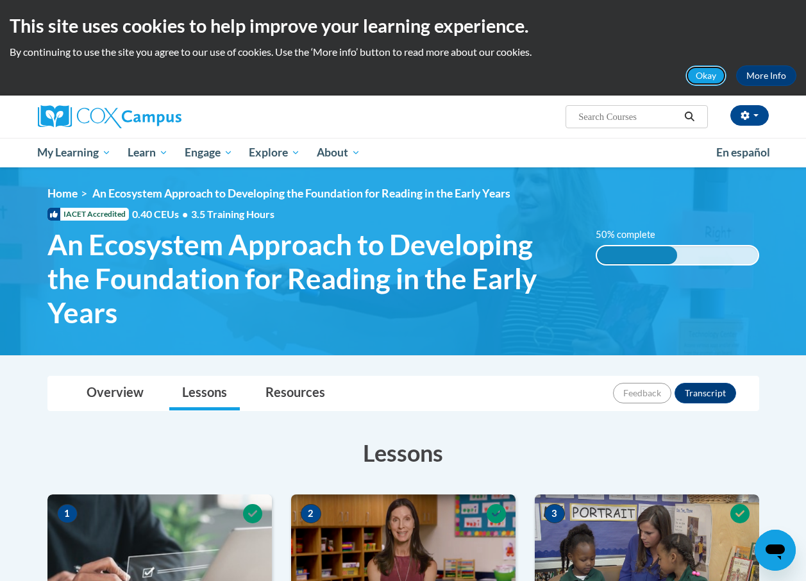
click at [706, 78] on button "Okay" at bounding box center [706, 75] width 41 height 21
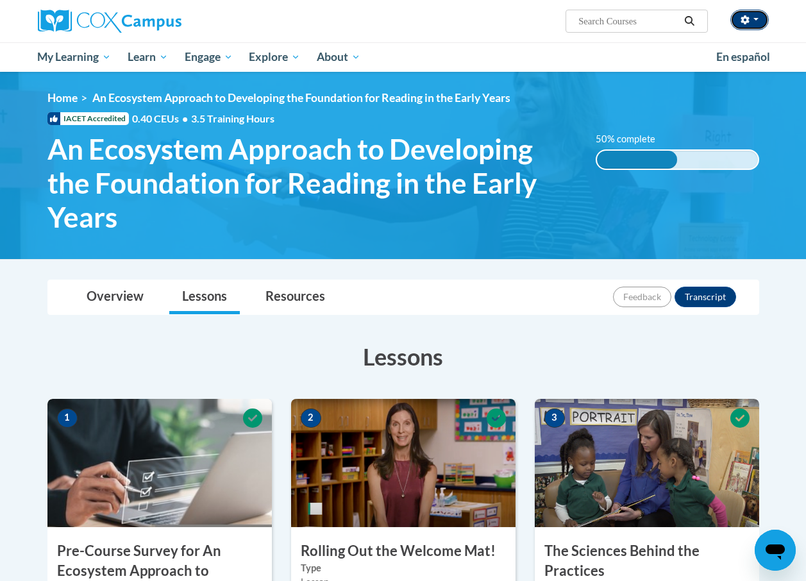
click at [761, 22] on button "button" at bounding box center [750, 20] width 38 height 21
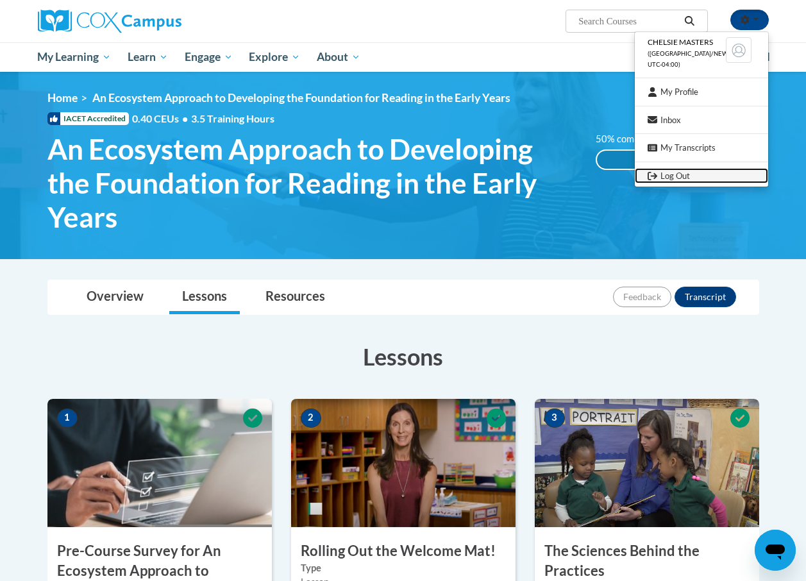
click at [682, 180] on link "Log Out" at bounding box center [701, 176] width 133 height 16
